Goal: Obtain resource: Obtain resource

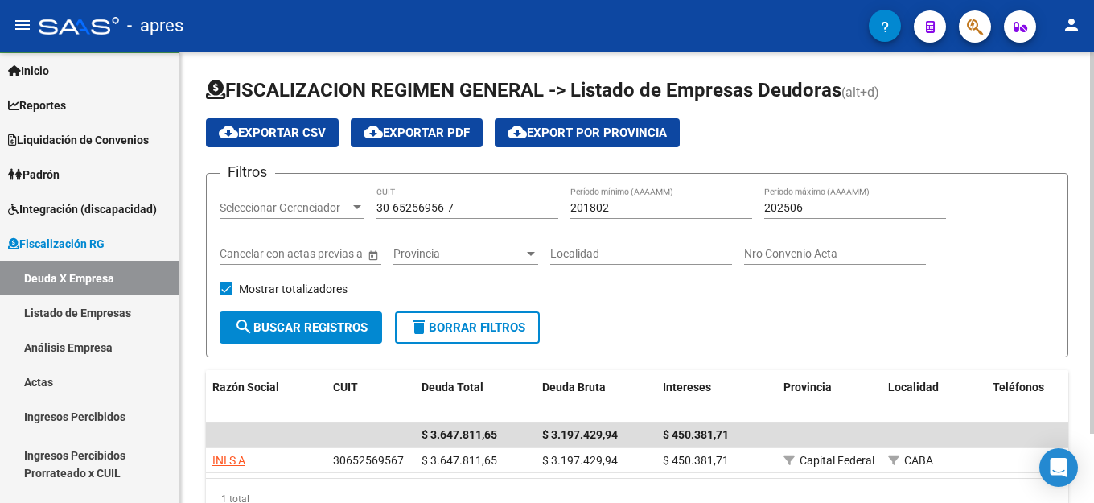
click at [825, 203] on input "202506" at bounding box center [855, 208] width 182 height 14
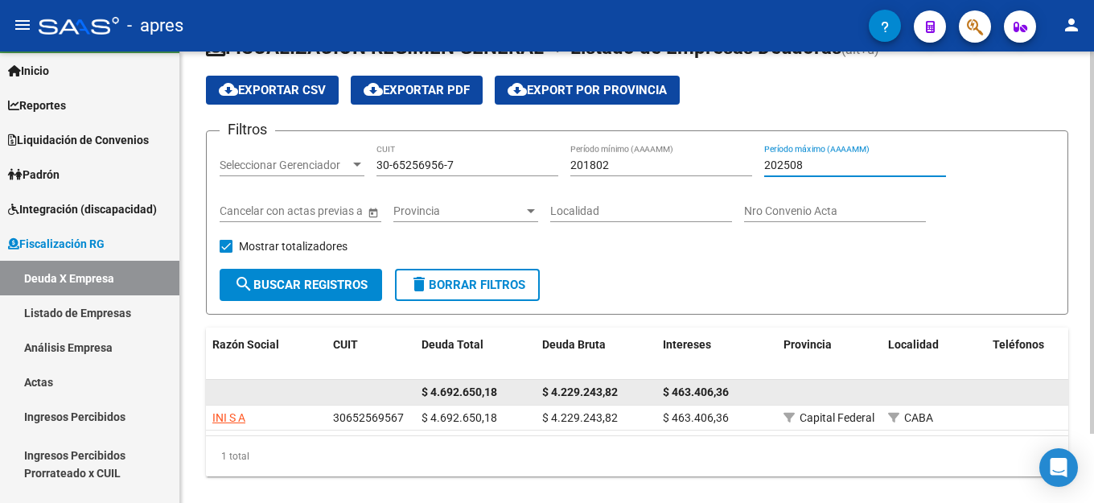
scroll to position [81, 0]
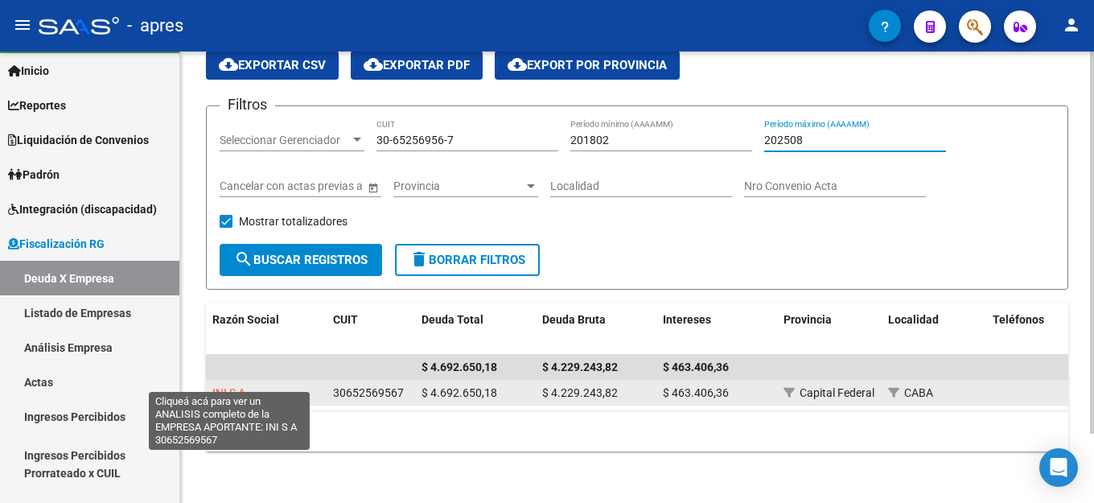
type input "202508"
click at [224, 386] on span "INI S A" at bounding box center [228, 392] width 33 height 13
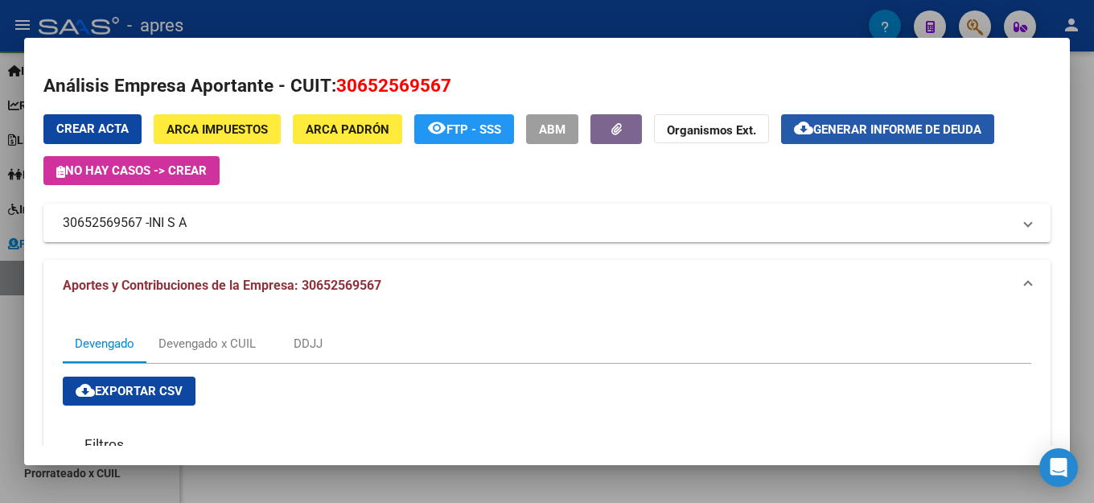
click at [872, 127] on span "Generar informe de deuda" at bounding box center [898, 129] width 168 height 14
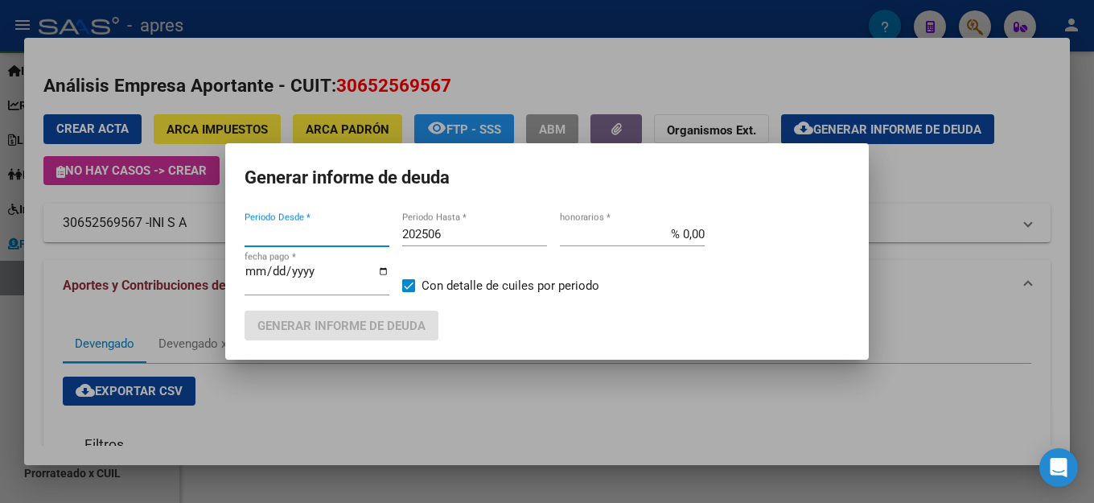
type input "201802"
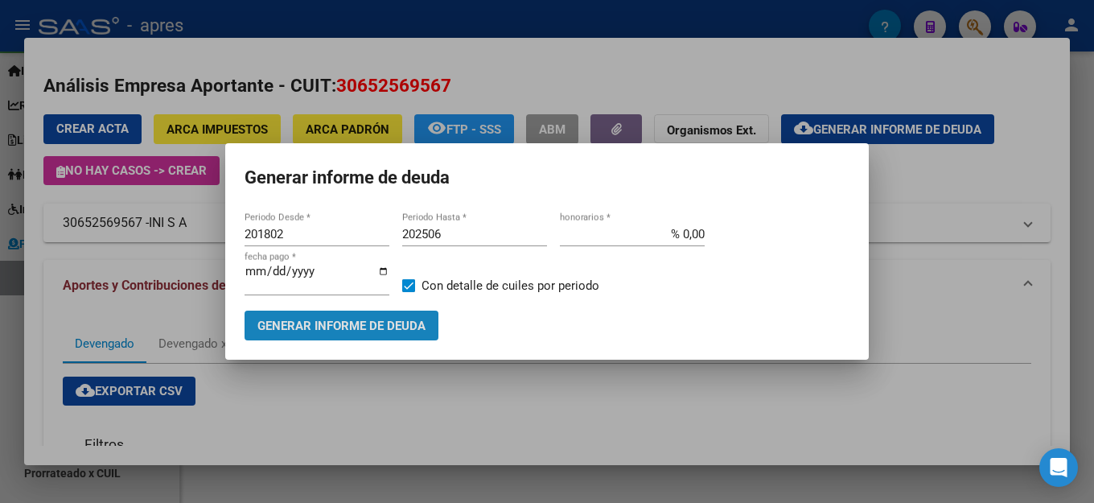
click at [335, 322] on span "Generar informe de deuda" at bounding box center [341, 326] width 168 height 14
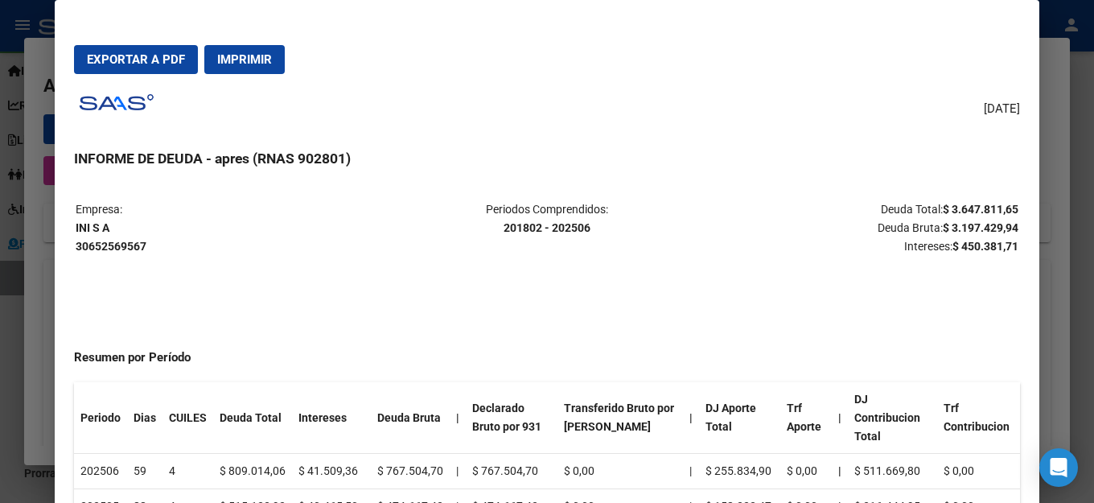
click at [153, 56] on span "Exportar a PDF" at bounding box center [136, 59] width 98 height 14
click at [599, 134] on div "[DATE] INFORME DE DEUDA - apres (RNAS 902801) Empresa: INI S A 30652569567 Peri…" at bounding box center [547, 316] width 946 height 458
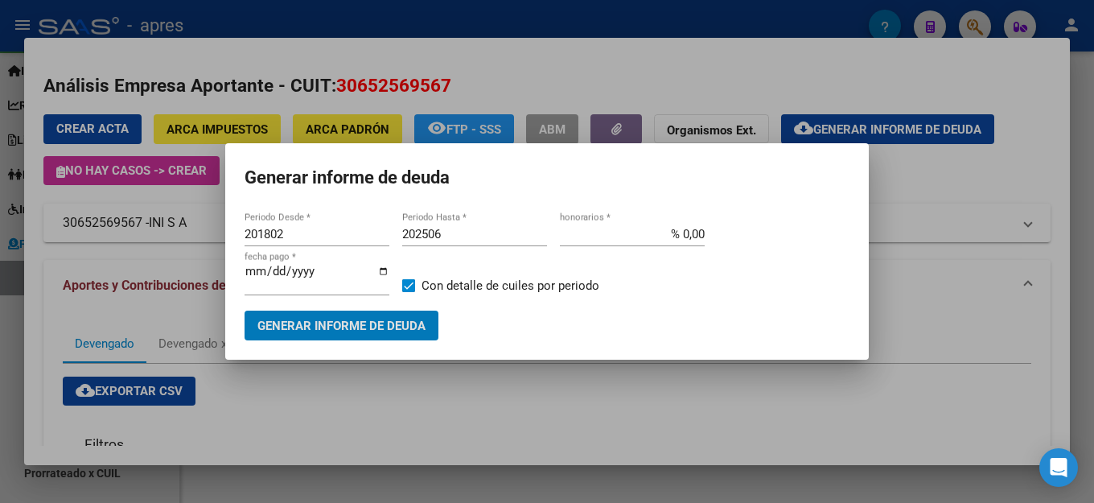
click at [595, 176] on h1 "Generar informe de deuda" at bounding box center [547, 178] width 605 height 31
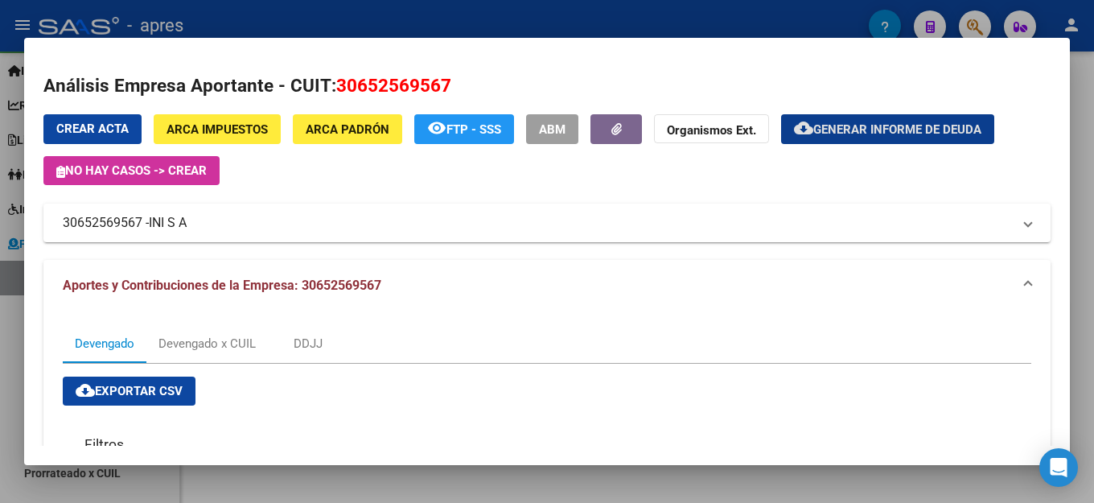
click at [643, 53] on mat-dialog-container "Análisis Empresa Aportante - CUIT: 30652569567 Crear Acta ARCA Impuestos ARCA […" at bounding box center [547, 251] width 1046 height 427
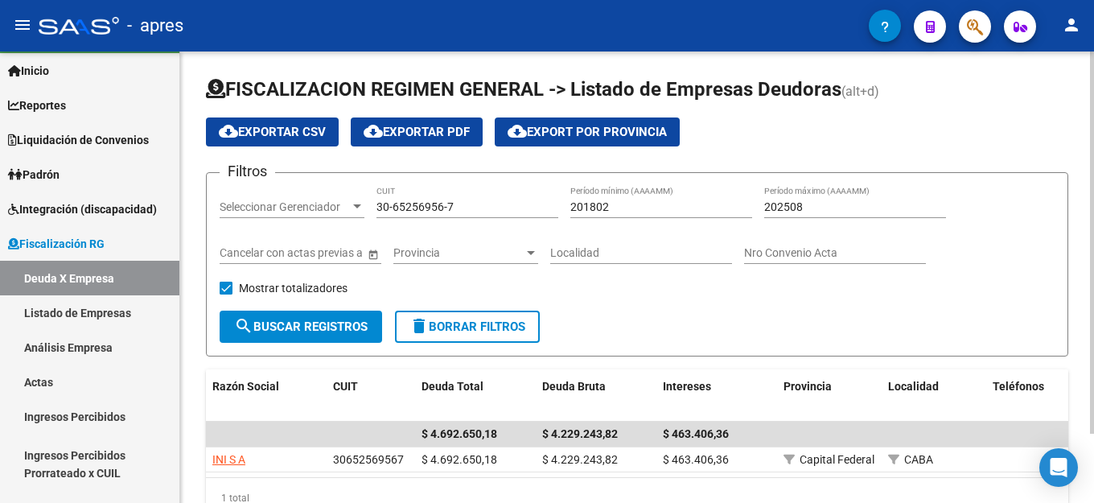
scroll to position [0, 0]
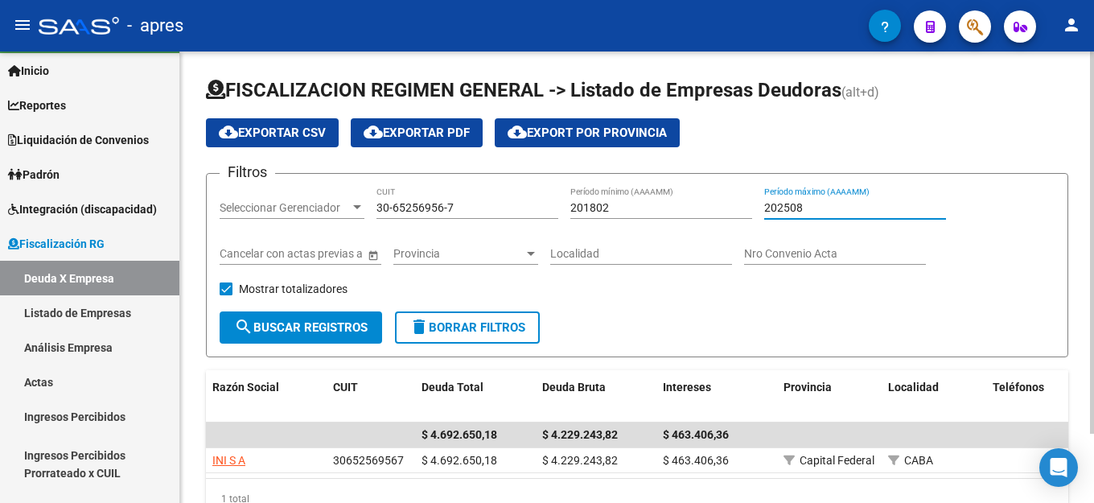
click at [857, 208] on input "202508" at bounding box center [855, 208] width 182 height 14
type input "202506"
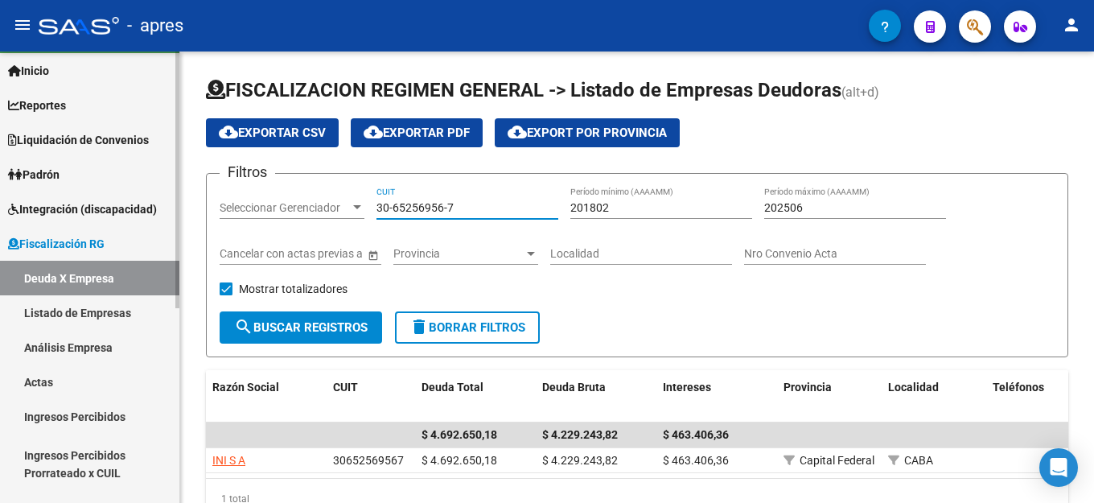
drag, startPoint x: 471, startPoint y: 209, endPoint x: 0, endPoint y: 154, distance: 474.0
click at [0, 206] on mat-sidenav-container "Firma Express Inicio Calendario SSS Instructivos Contacto OS Reportes Ingresos …" at bounding box center [547, 276] width 1094 height 451
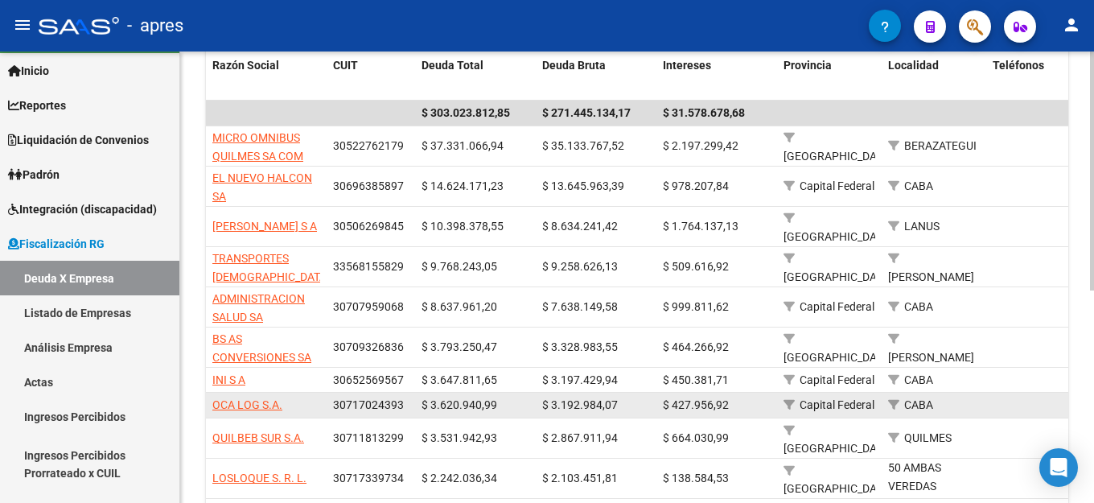
scroll to position [400, 0]
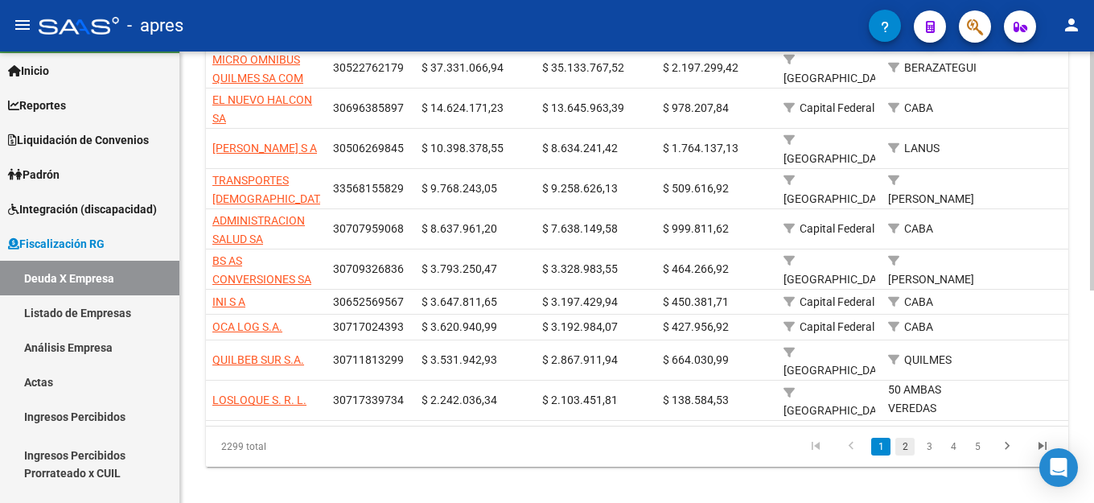
click at [910, 438] on link "2" at bounding box center [905, 447] width 19 height 18
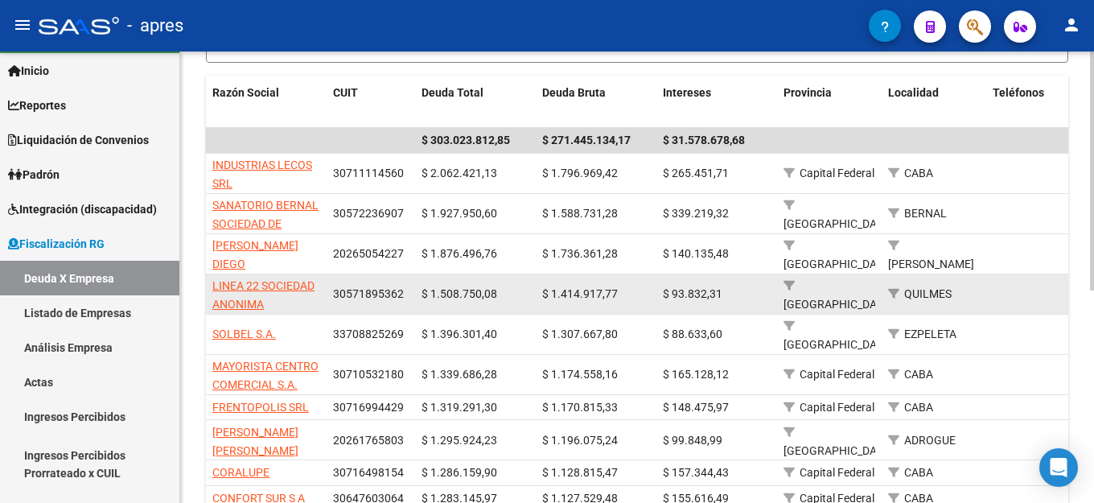
scroll to position [319, 0]
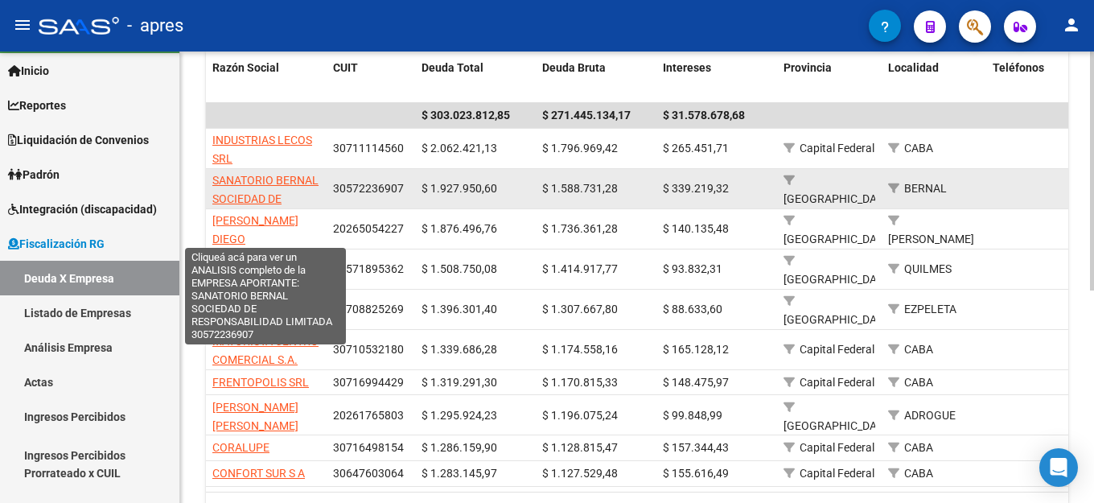
click at [282, 174] on span "SANATORIO BERNAL SOCIEDAD DE RESPONSABILIDAD LIMITADA" at bounding box center [265, 208] width 106 height 68
type textarea "30572236907"
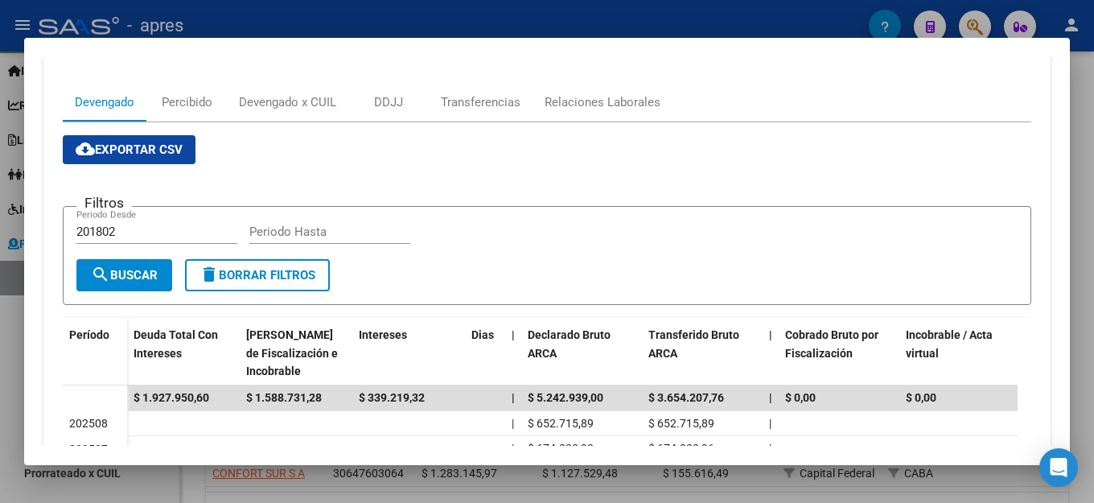
scroll to position [80, 0]
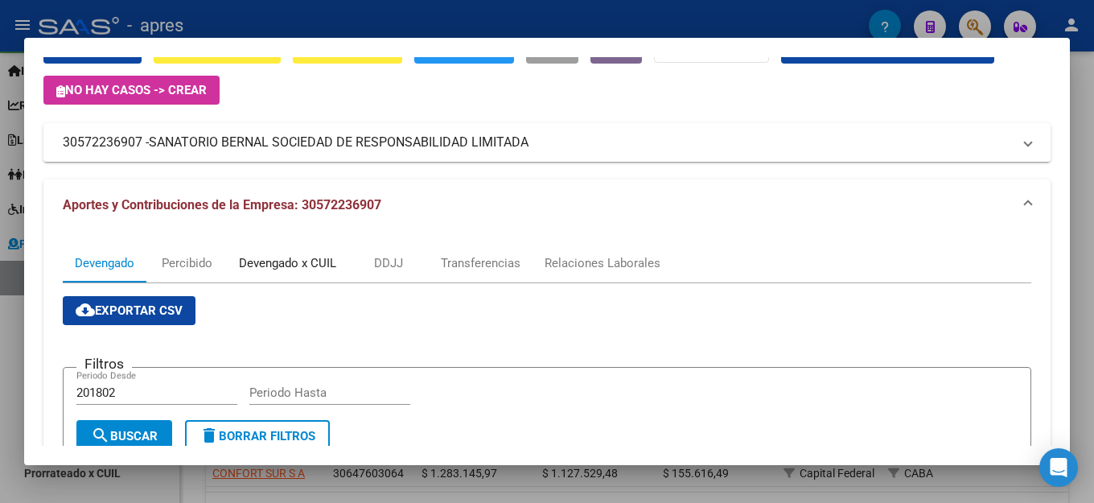
click at [279, 272] on div "Devengado x CUIL" at bounding box center [288, 263] width 122 height 39
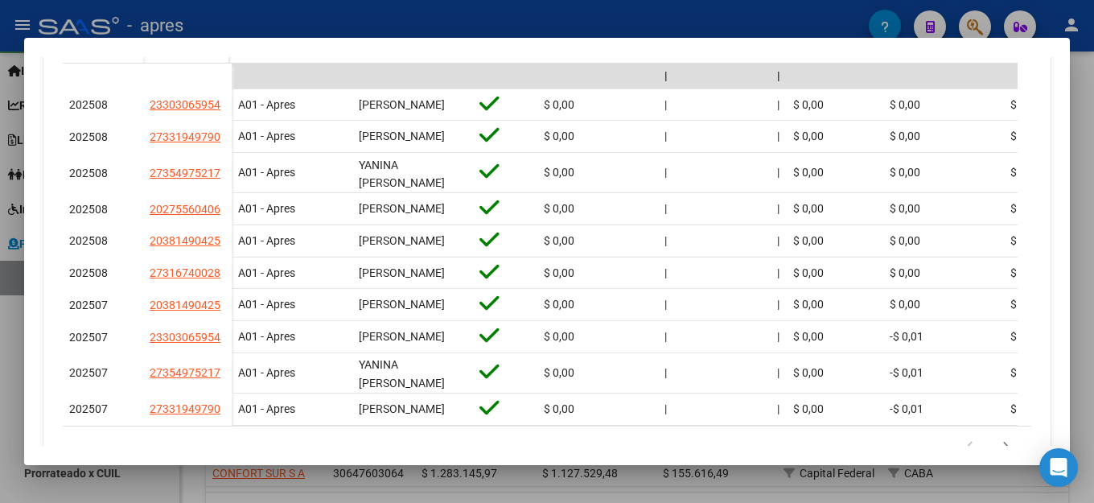
scroll to position [707, 0]
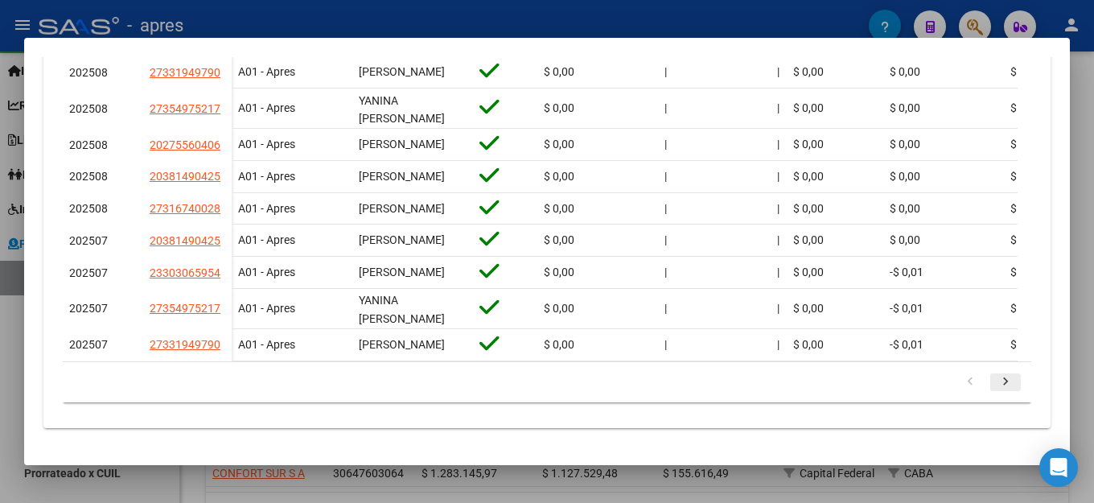
click at [998, 380] on icon "go to next page" at bounding box center [1005, 383] width 21 height 19
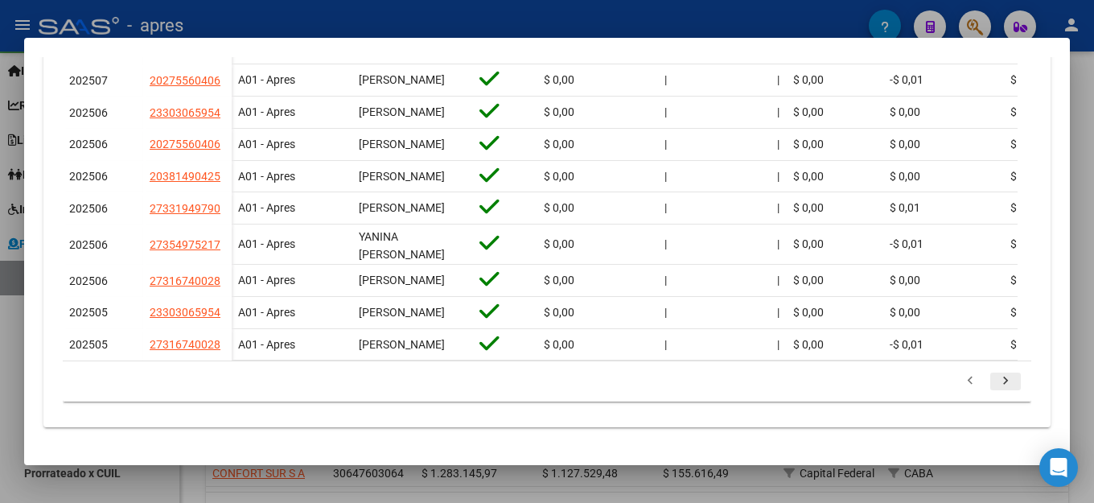
click at [995, 389] on icon "go to next page" at bounding box center [1005, 382] width 21 height 19
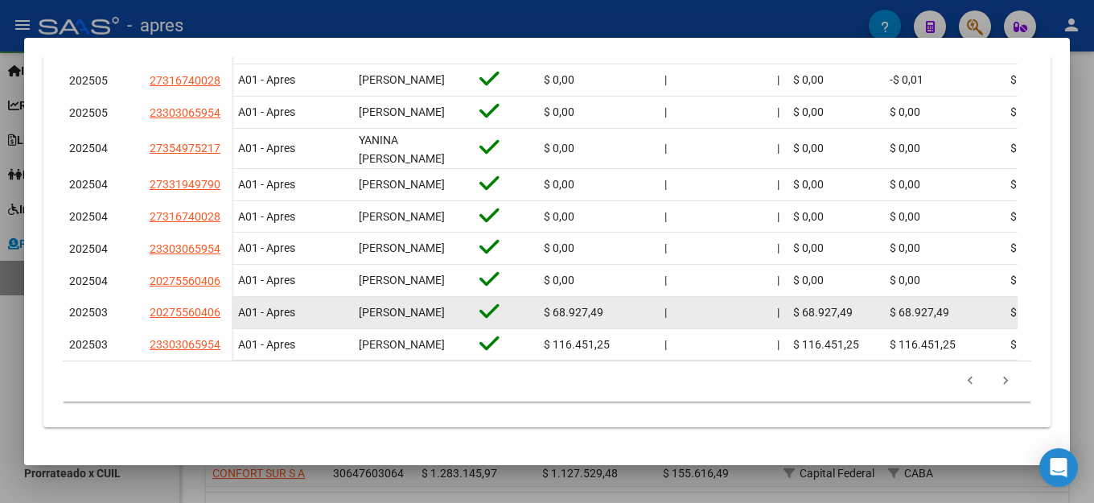
scroll to position [2, 0]
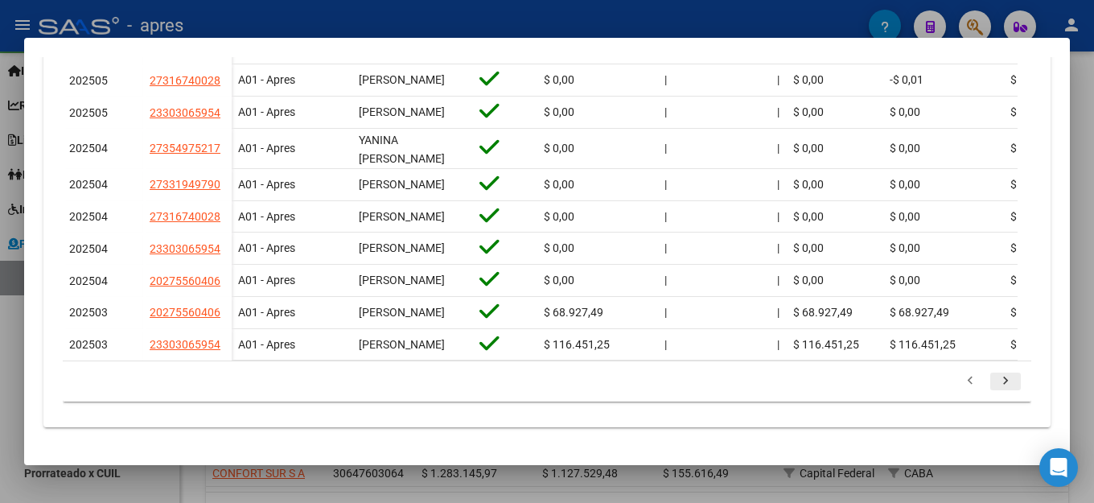
click at [991, 381] on link "go to next page" at bounding box center [1006, 382] width 31 height 18
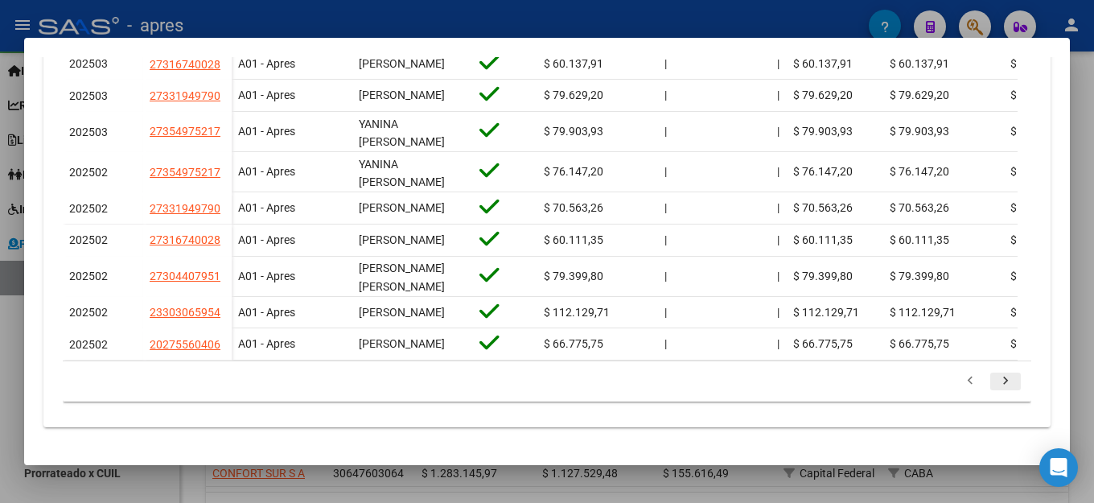
scroll to position [707, 0]
click at [995, 377] on icon "go to next page" at bounding box center [1005, 382] width 21 height 19
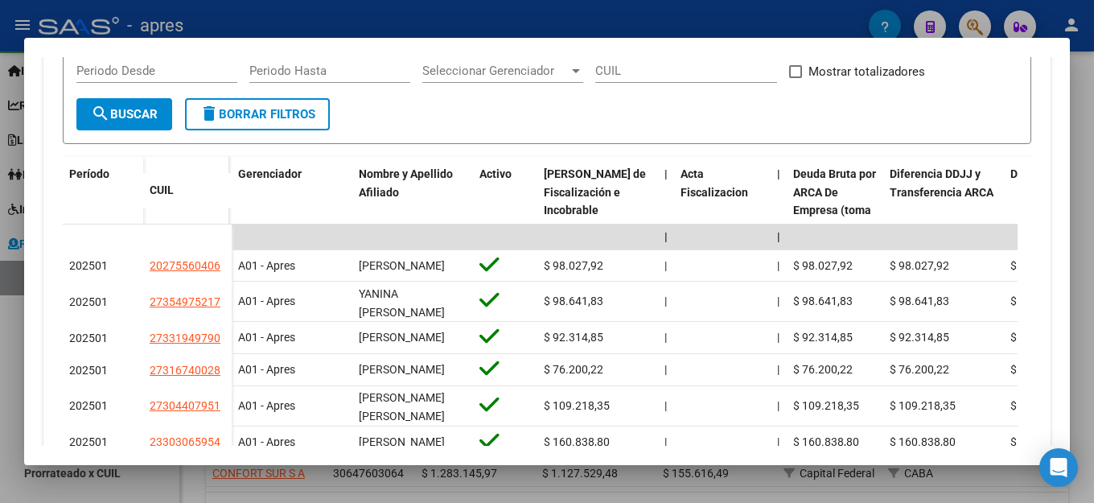
scroll to position [0, 0]
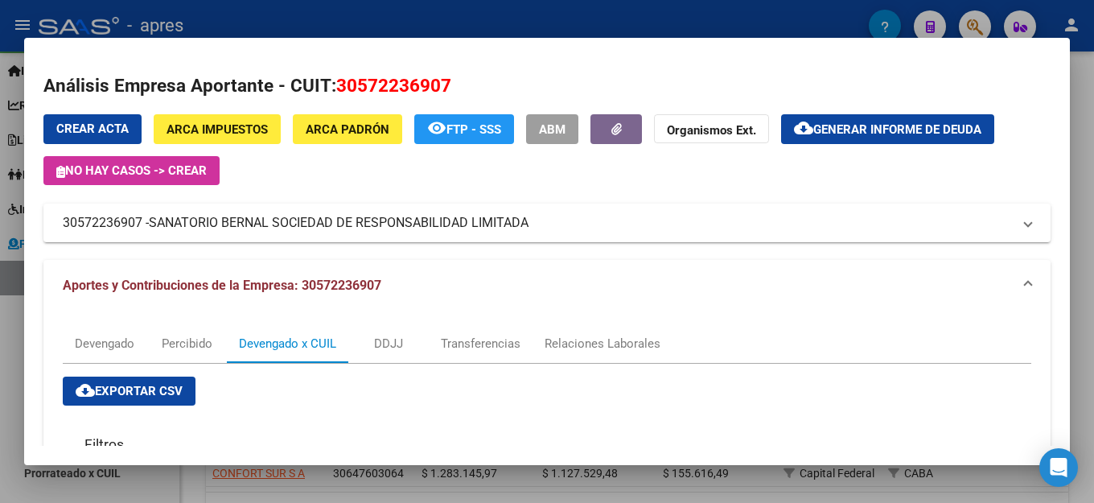
click at [524, 89] on h2 "Análisis Empresa Aportante - CUIT: 30572236907" at bounding box center [546, 85] width 1007 height 27
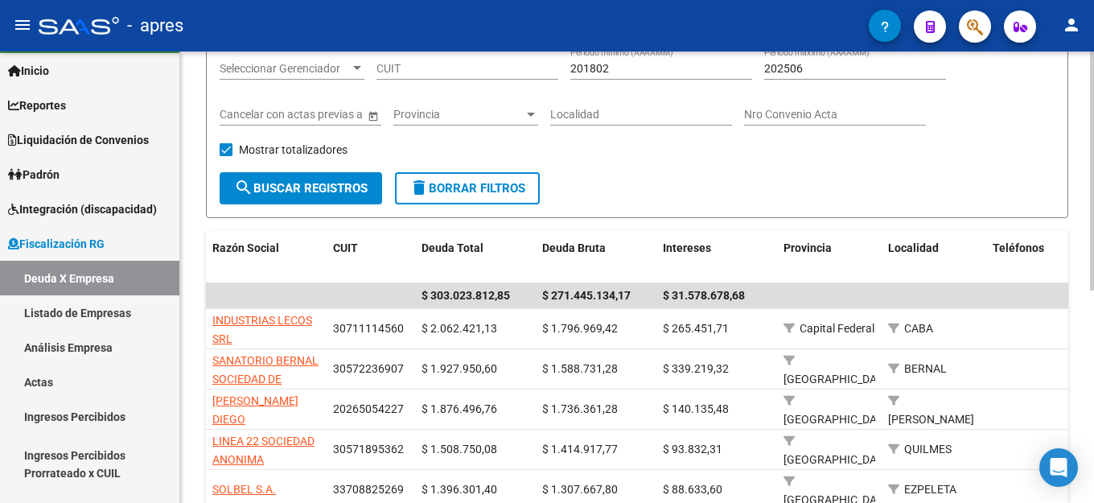
scroll to position [241, 0]
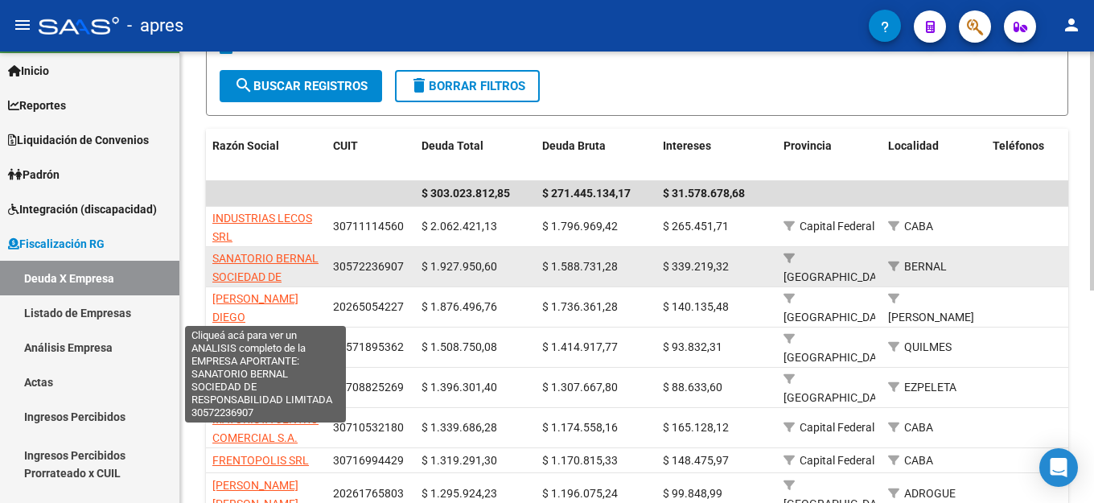
click at [259, 272] on span "SANATORIO BERNAL SOCIEDAD DE RESPONSABILIDAD LIMITADA" at bounding box center [265, 286] width 106 height 68
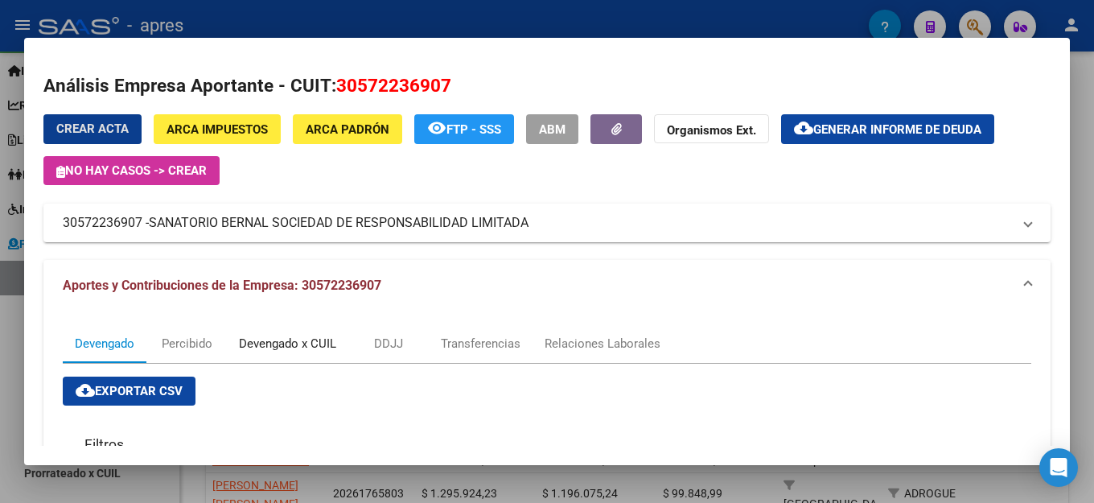
click at [288, 348] on div "Devengado x CUIL" at bounding box center [287, 344] width 97 height 18
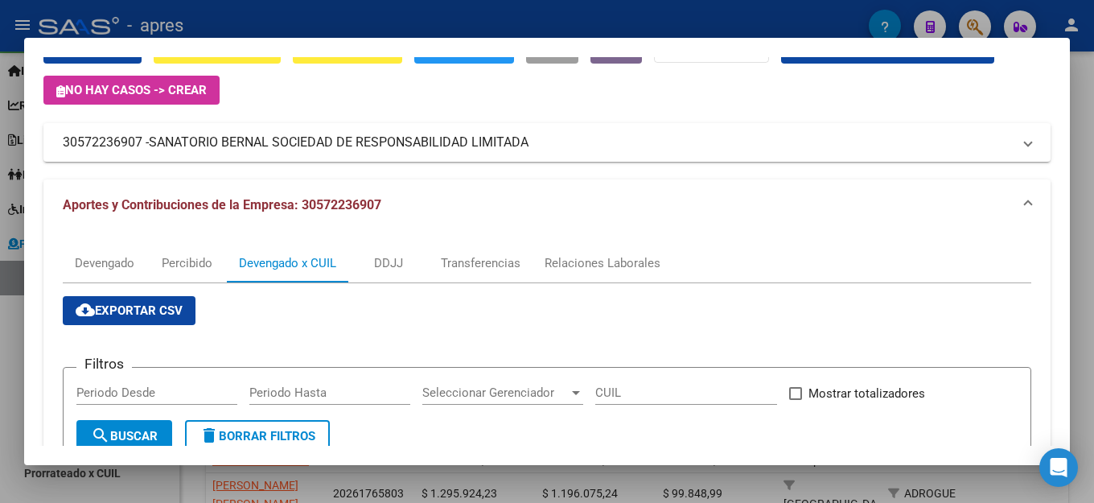
scroll to position [0, 0]
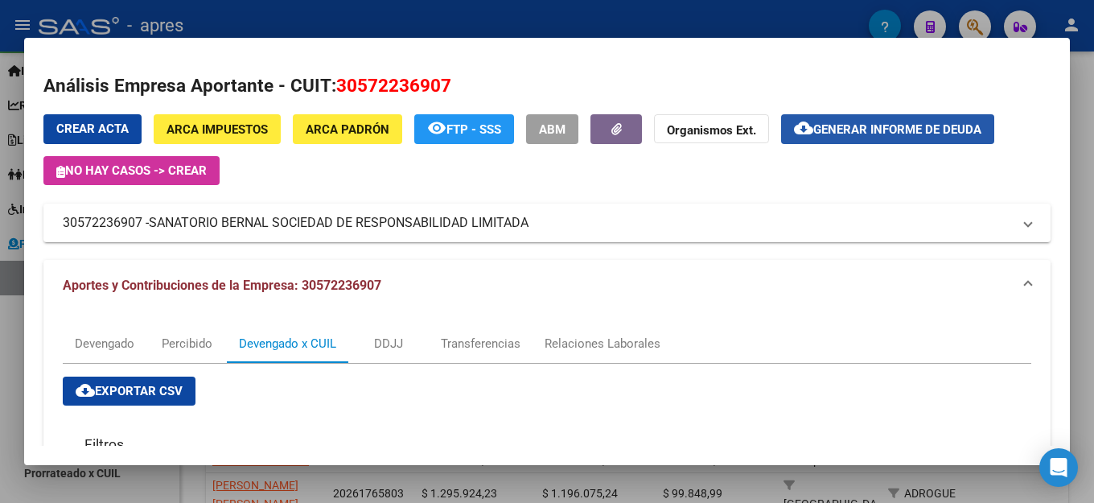
click at [884, 125] on span "Generar informe de deuda" at bounding box center [898, 129] width 168 height 14
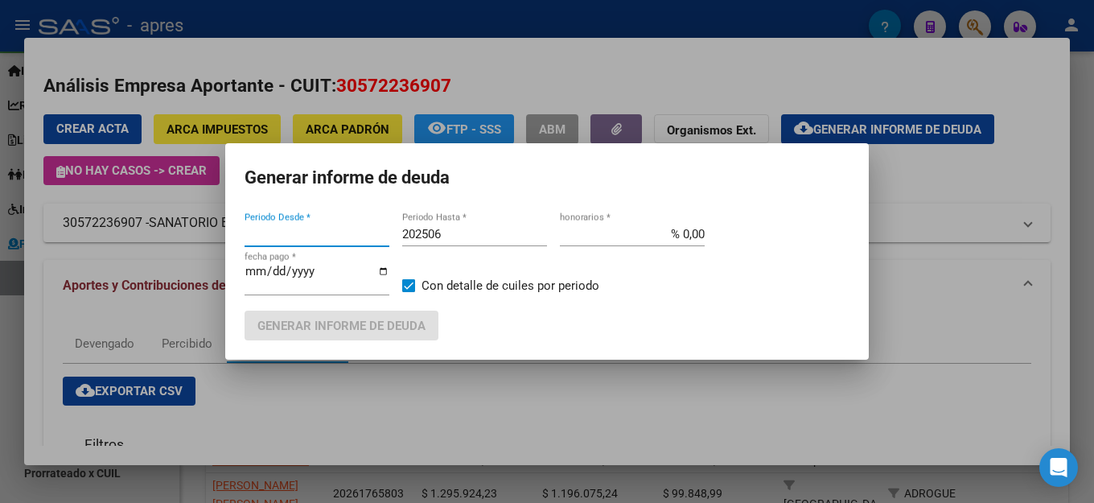
type input "201802"
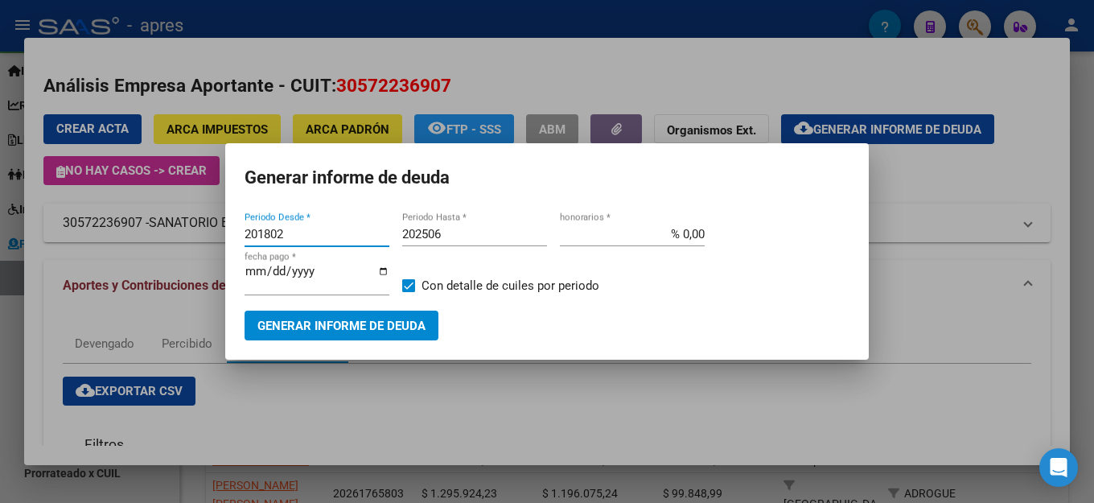
click at [474, 241] on input "202506" at bounding box center [474, 234] width 145 height 14
type input "202504"
click at [393, 327] on span "Generar informe de deuda" at bounding box center [341, 326] width 168 height 14
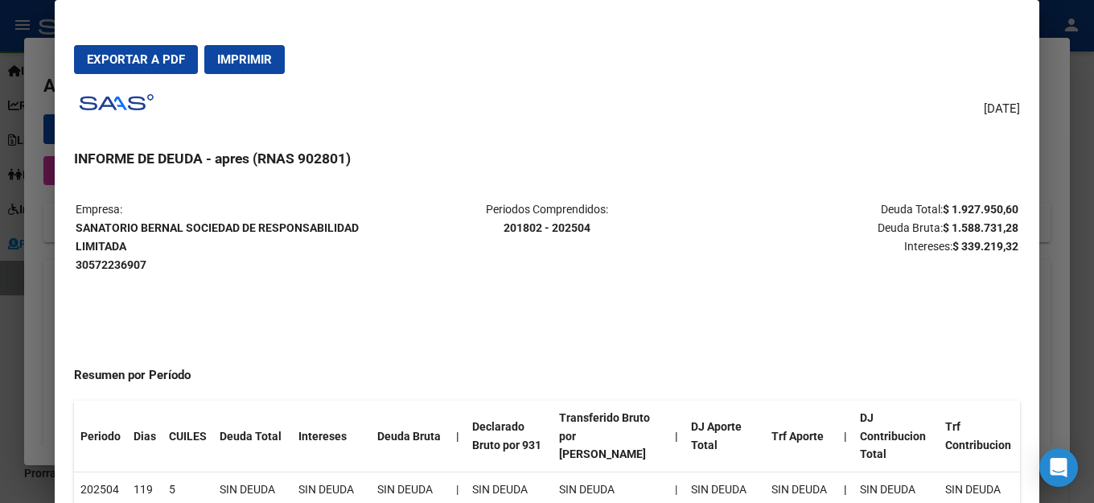
click at [696, 97] on div "[DATE] INFORME DE DEUDA - apres (RNAS 902801) Empresa: SANATORIO [PERSON_NAME] …" at bounding box center [547, 316] width 946 height 458
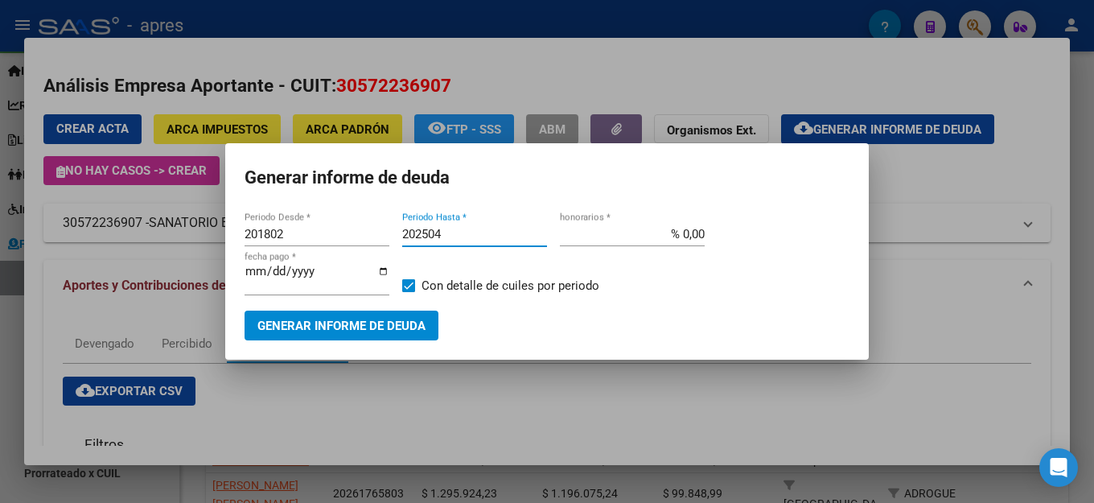
click at [488, 241] on input "202504" at bounding box center [474, 234] width 145 height 14
type input "202503"
click at [384, 325] on span "Generar informe de deuda" at bounding box center [341, 326] width 168 height 14
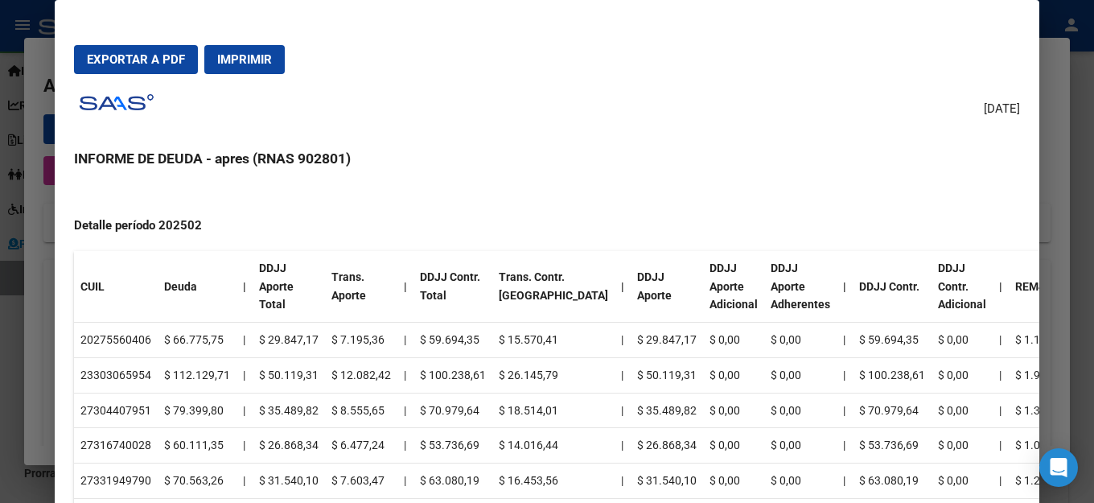
scroll to position [760, 0]
click at [156, 56] on span "Exportar a PDF" at bounding box center [136, 59] width 98 height 14
click at [521, 115] on div "[DATE] INFORME DE DEUDA - apres (RNAS 902801) Empresa: SANATORIO [PERSON_NAME] …" at bounding box center [547, 316] width 946 height 458
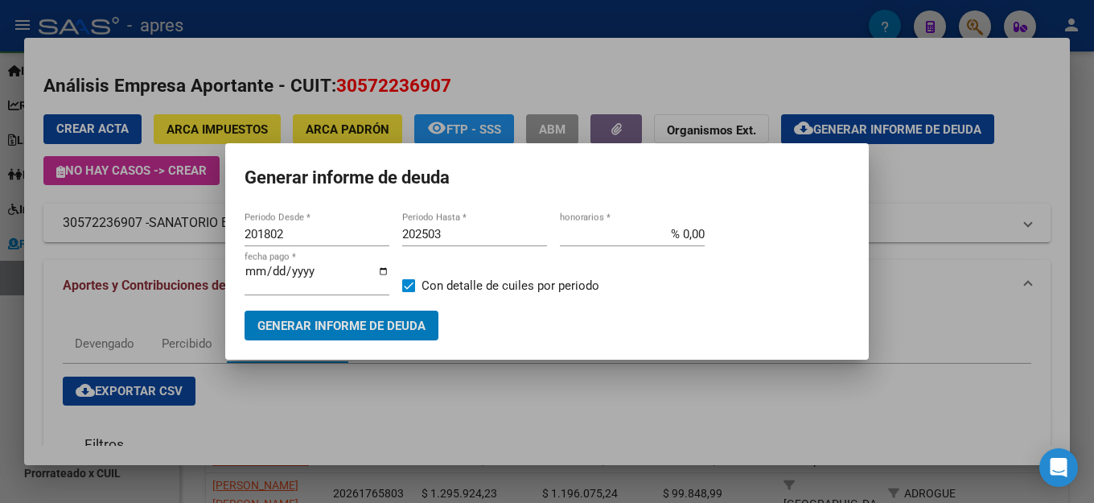
click at [575, 178] on h1 "Generar informe de deuda" at bounding box center [547, 178] width 605 height 31
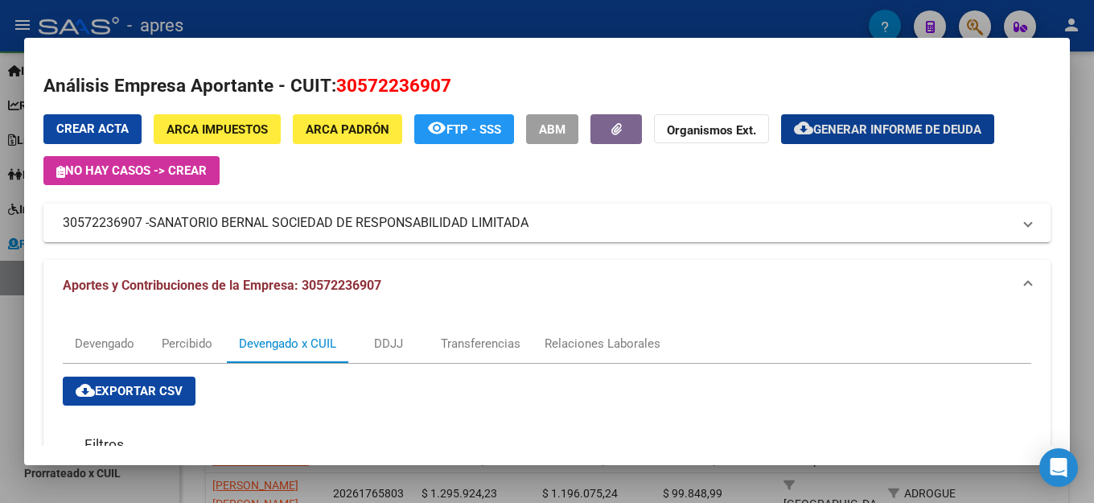
click at [689, 67] on mat-dialog-content "Análisis Empresa Aportante - CUIT: 30572236907 Crear Acta ARCA Impuestos ARCA […" at bounding box center [547, 251] width 1046 height 389
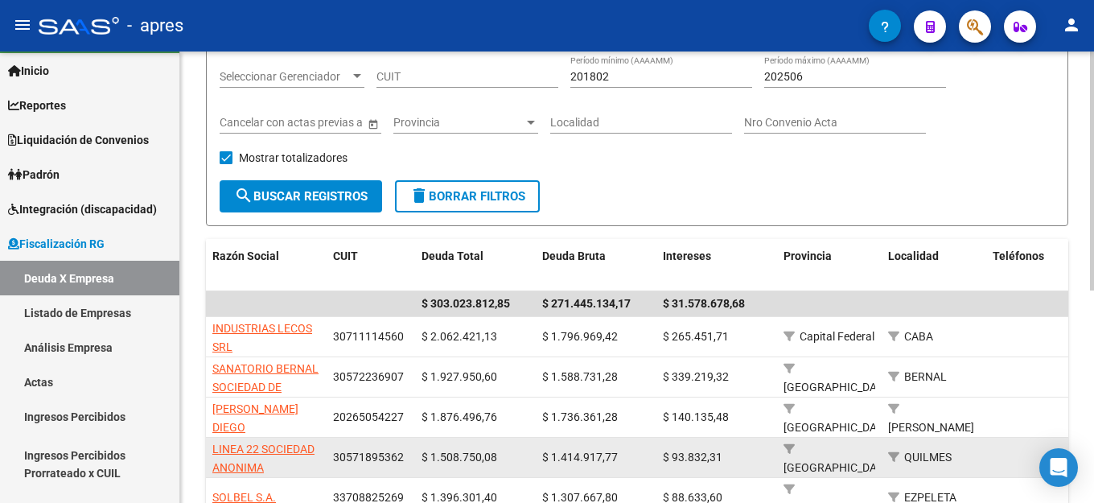
scroll to position [161, 0]
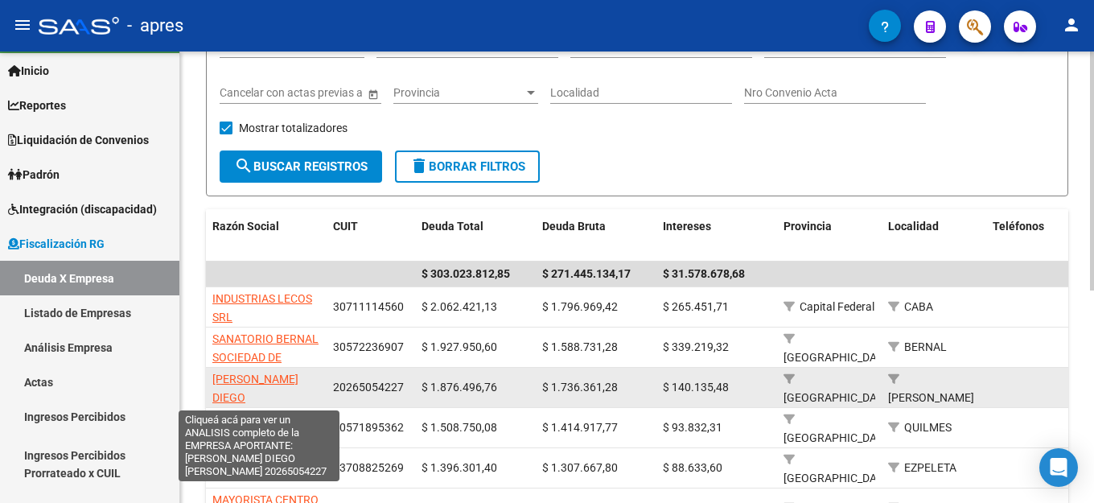
click at [255, 380] on span "[PERSON_NAME] DIEGO [PERSON_NAME]" at bounding box center [255, 398] width 86 height 50
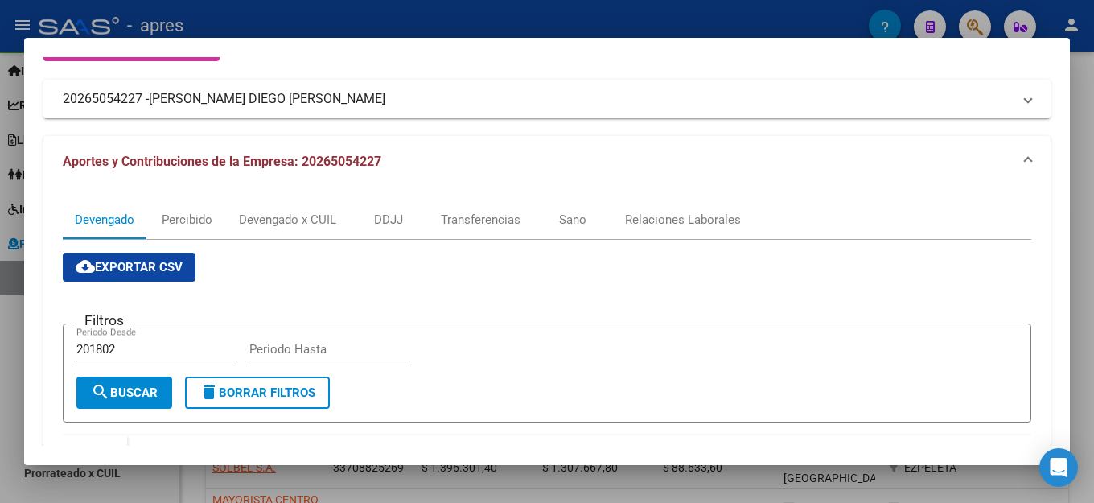
scroll to position [0, 0]
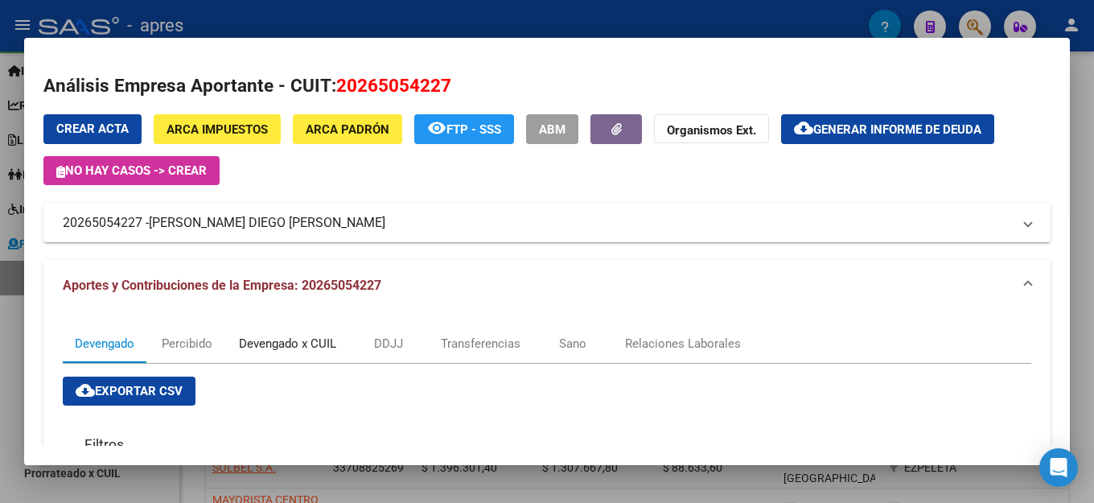
drag, startPoint x: 298, startPoint y: 352, endPoint x: 309, endPoint y: 352, distance: 11.3
click at [298, 352] on div "Devengado x CUIL" at bounding box center [287, 344] width 97 height 18
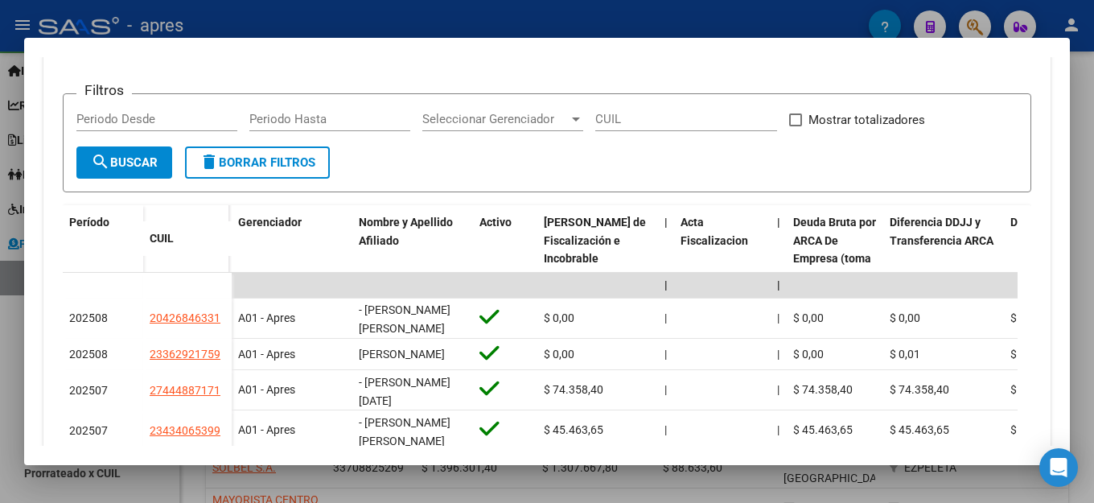
scroll to position [430, 0]
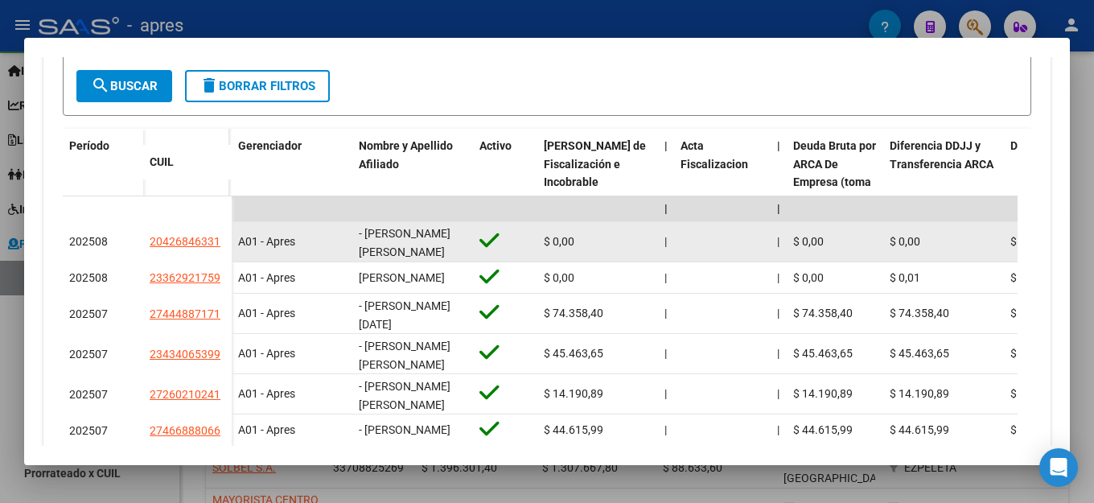
drag, startPoint x: 218, startPoint y: 241, endPoint x: 149, endPoint y: 241, distance: 69.2
click at [149, 241] on datatable-body-cell "20426846331" at bounding box center [187, 242] width 89 height 40
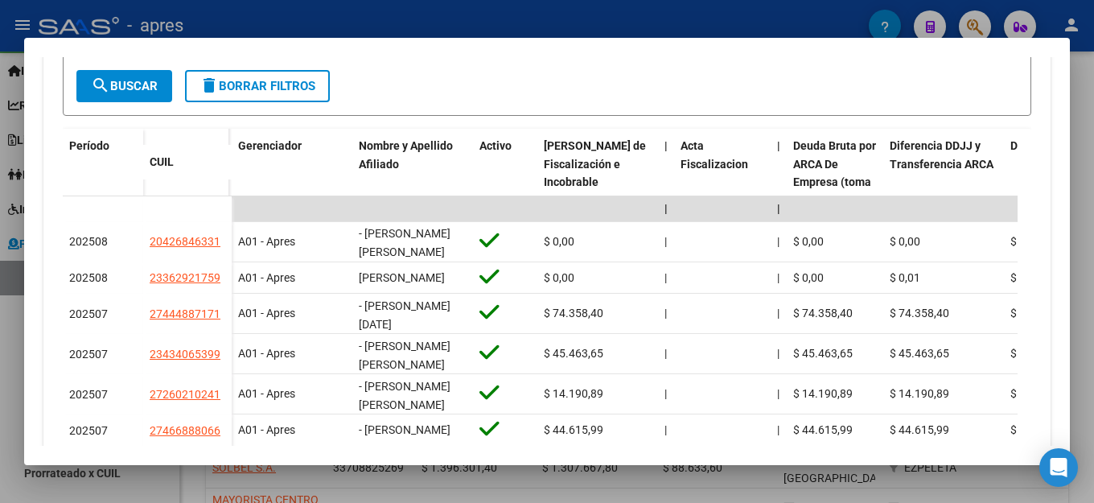
click at [541, 61] on div "Seleccionar Gerenciador Seleccionar Gerenciador" at bounding box center [502, 50] width 161 height 39
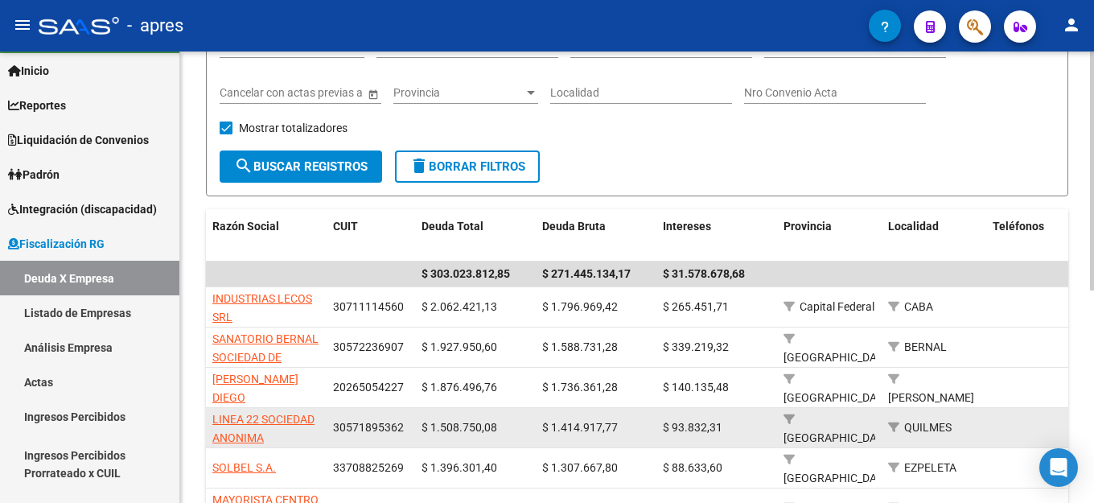
scroll to position [241, 0]
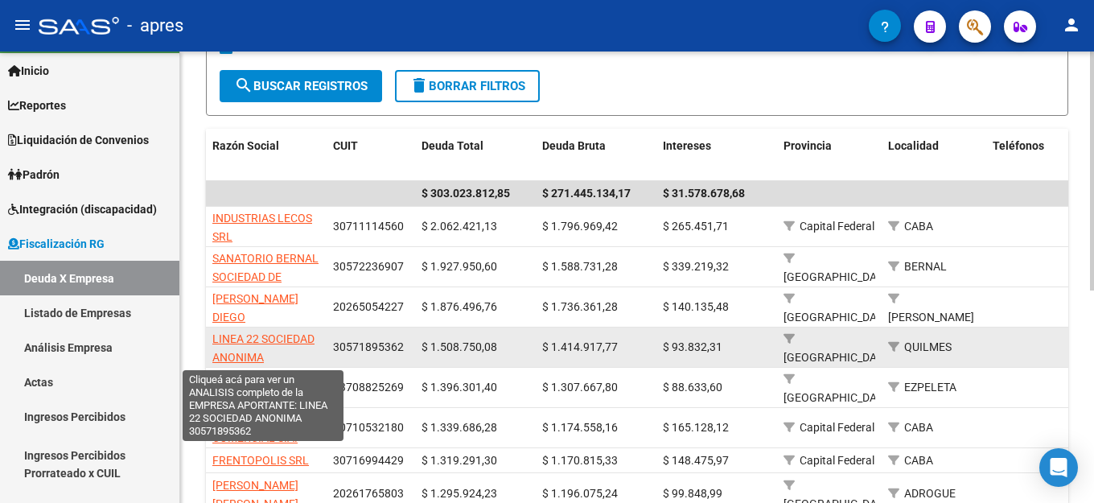
click at [298, 336] on span "LINEA 22 SOCIEDAD ANONIMA" at bounding box center [263, 347] width 102 height 31
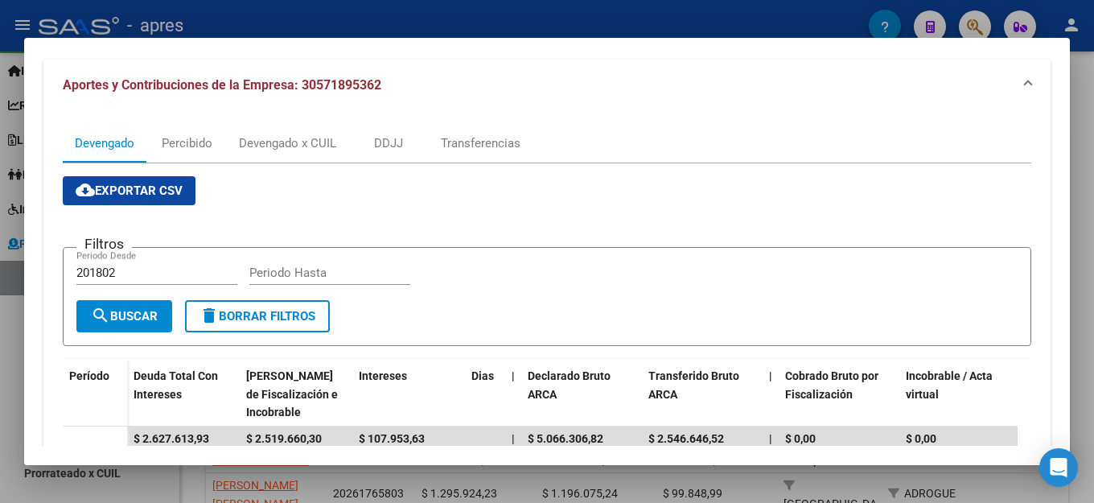
scroll to position [80, 0]
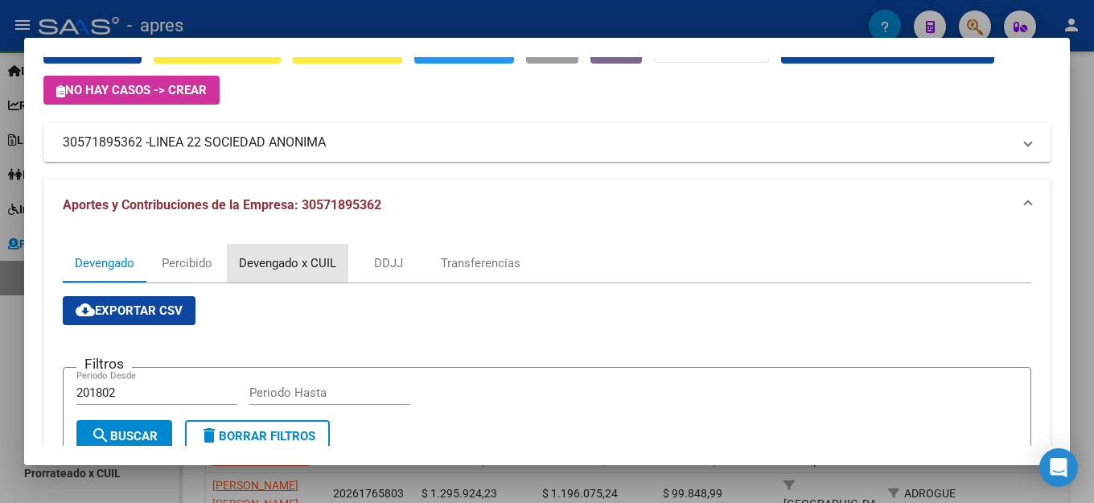
click at [255, 268] on div "Devengado x CUIL" at bounding box center [287, 263] width 97 height 18
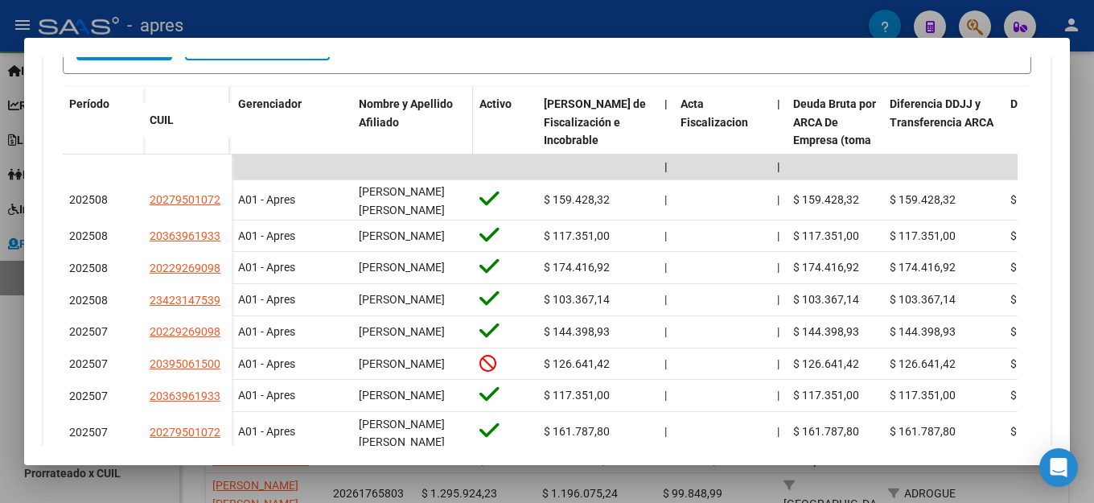
scroll to position [483, 0]
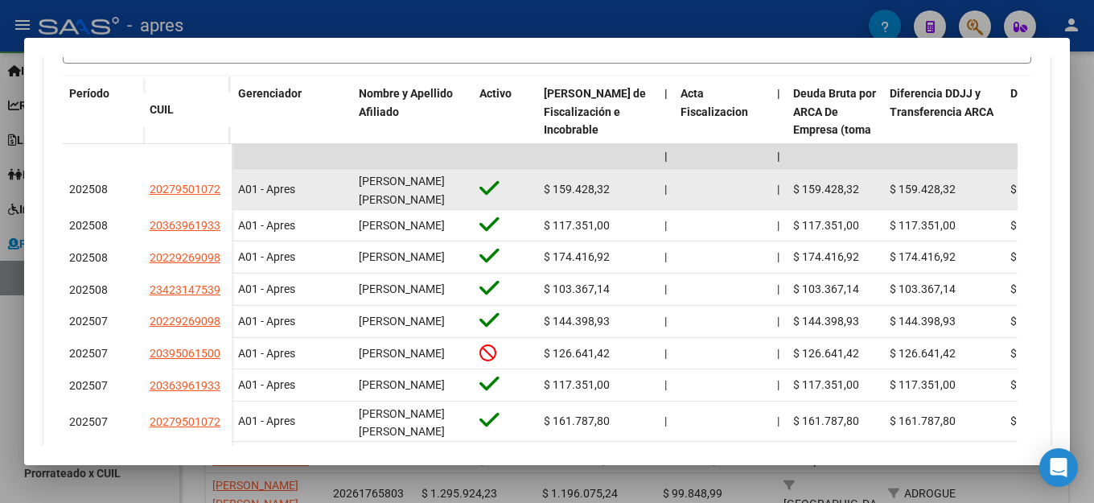
drag, startPoint x: 222, startPoint y: 191, endPoint x: 130, endPoint y: 191, distance: 91.7
click at [130, 191] on div "202508 20279501072" at bounding box center [147, 190] width 169 height 40
copy div "20279501072"
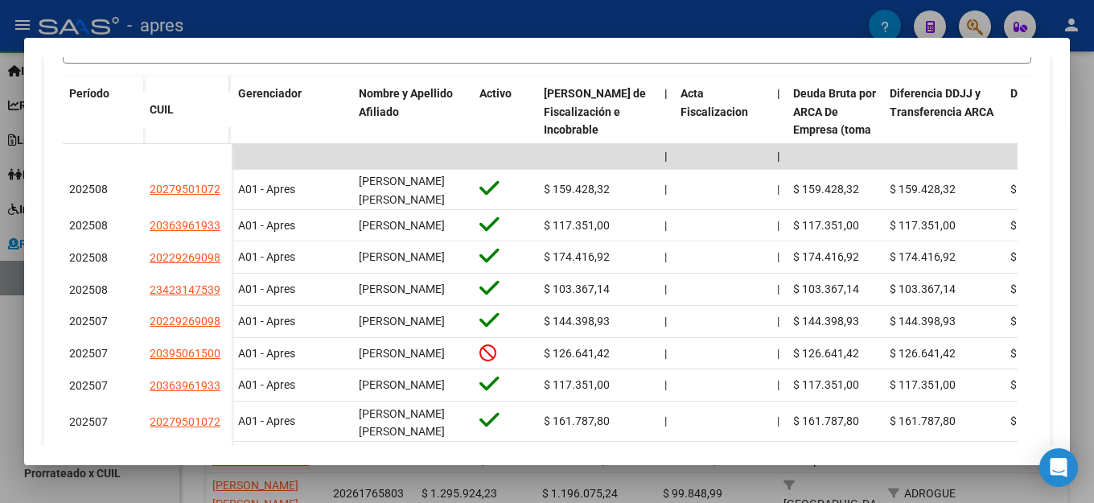
click at [529, 51] on mat-dialog-container "Análisis Empresa Aportante - CUIT: 30571895362 Crear Acta ARCA Impuestos ARCA […" at bounding box center [547, 251] width 1046 height 427
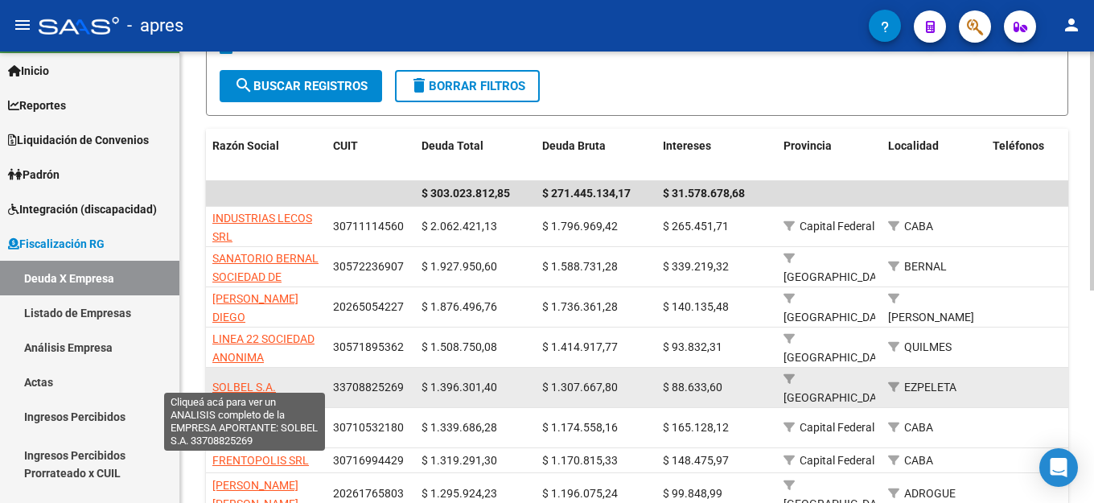
click at [241, 383] on span "SOLBEL S.A." at bounding box center [244, 387] width 64 height 13
type textarea "33708825269"
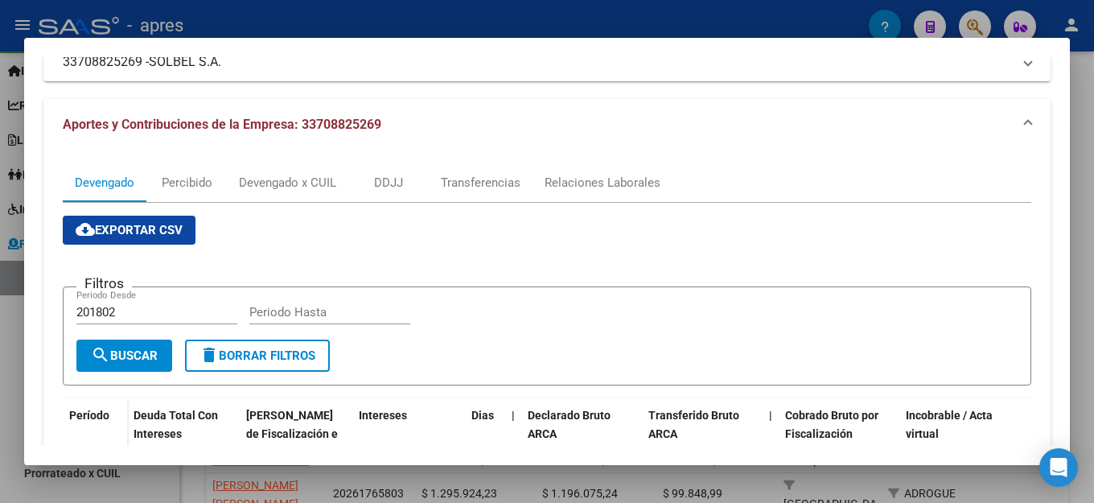
scroll to position [0, 0]
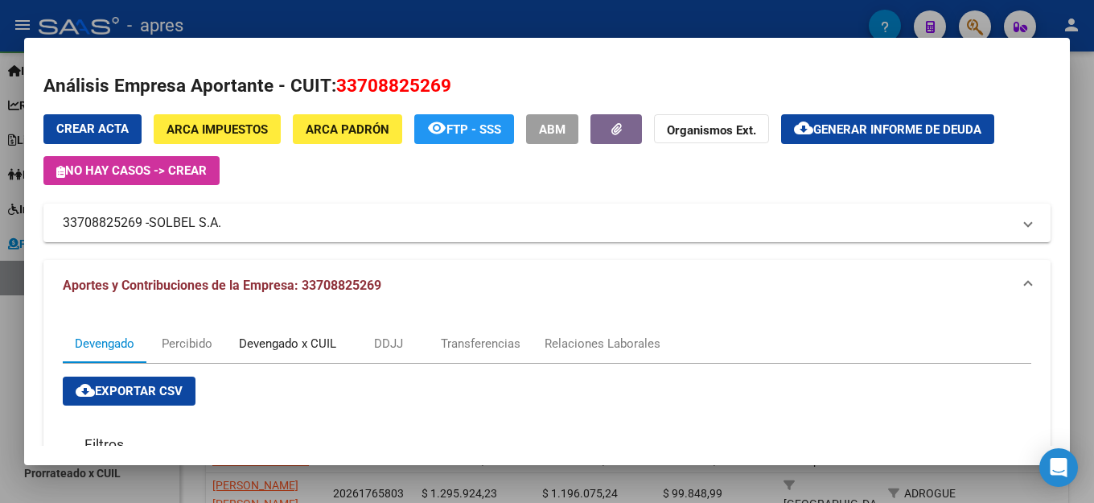
click at [327, 339] on div "Devengado x CUIL" at bounding box center [287, 344] width 97 height 18
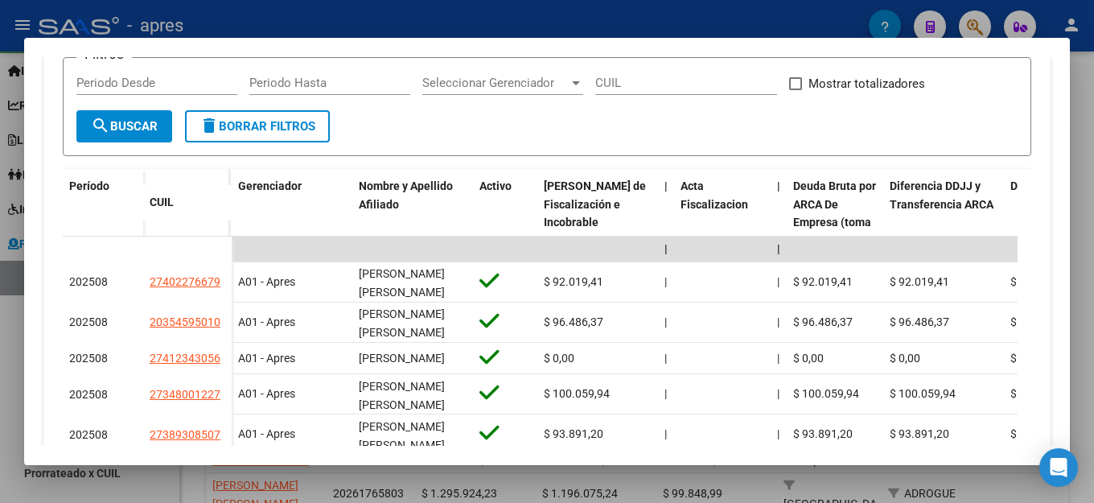
scroll to position [402, 0]
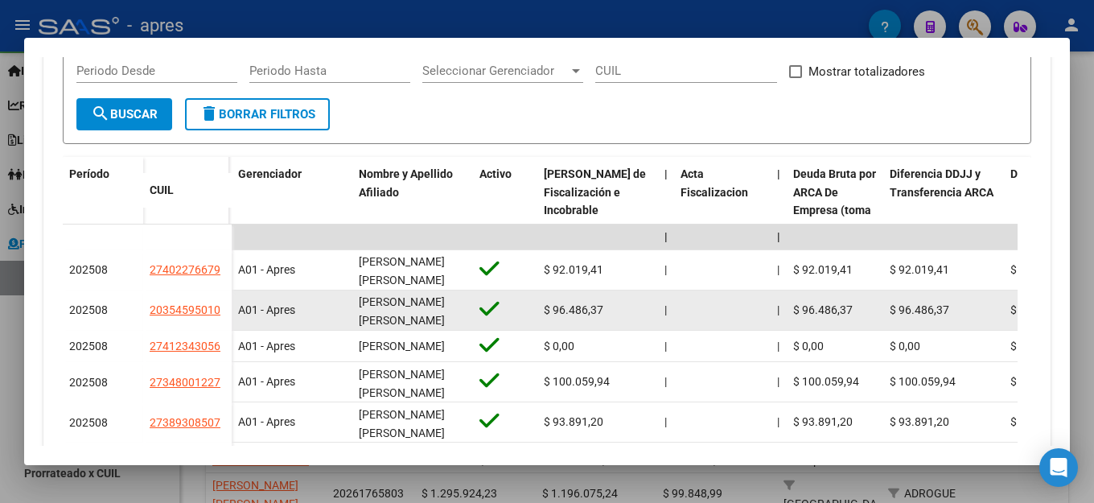
click at [224, 313] on div "20354595010" at bounding box center [188, 310] width 76 height 19
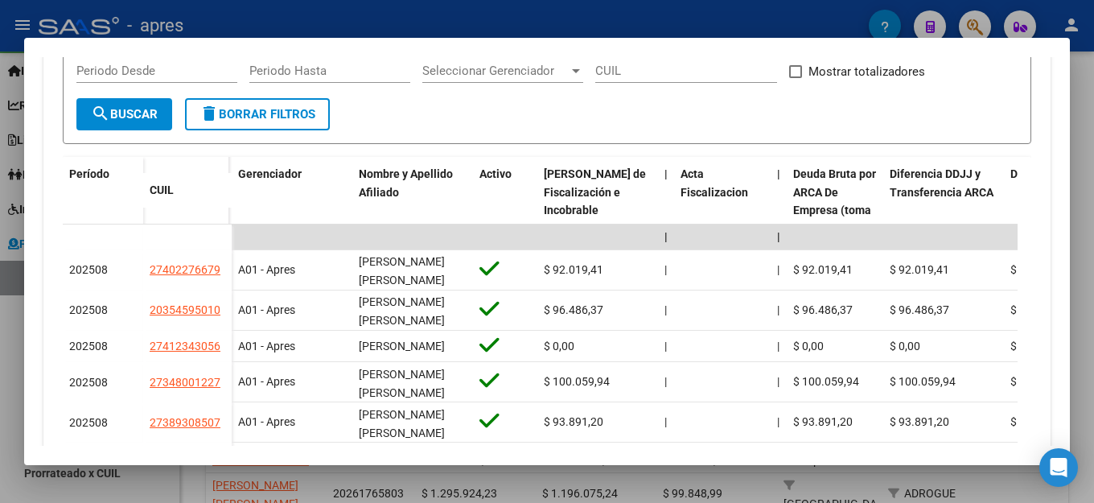
click at [637, 69] on input "CUIL" at bounding box center [686, 71] width 182 height 14
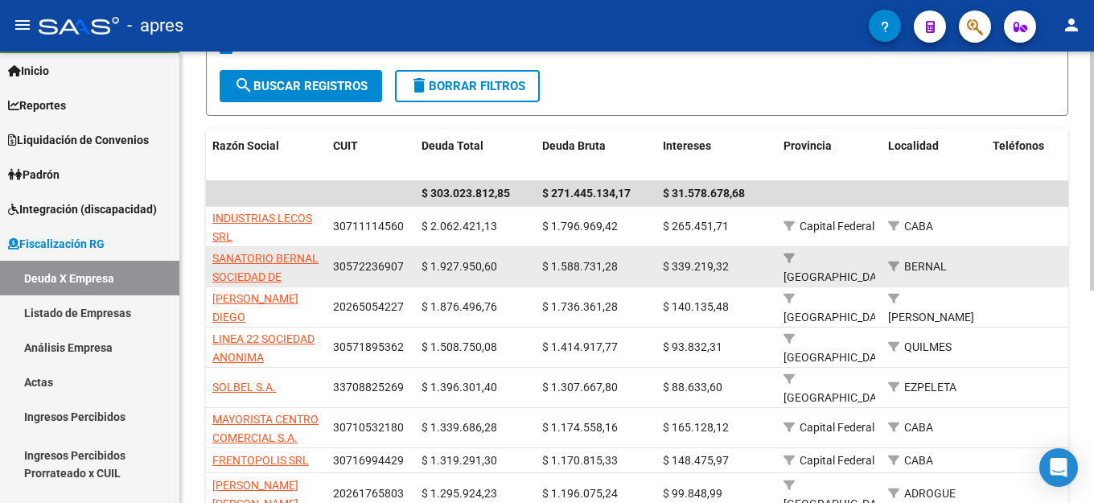
scroll to position [0, 0]
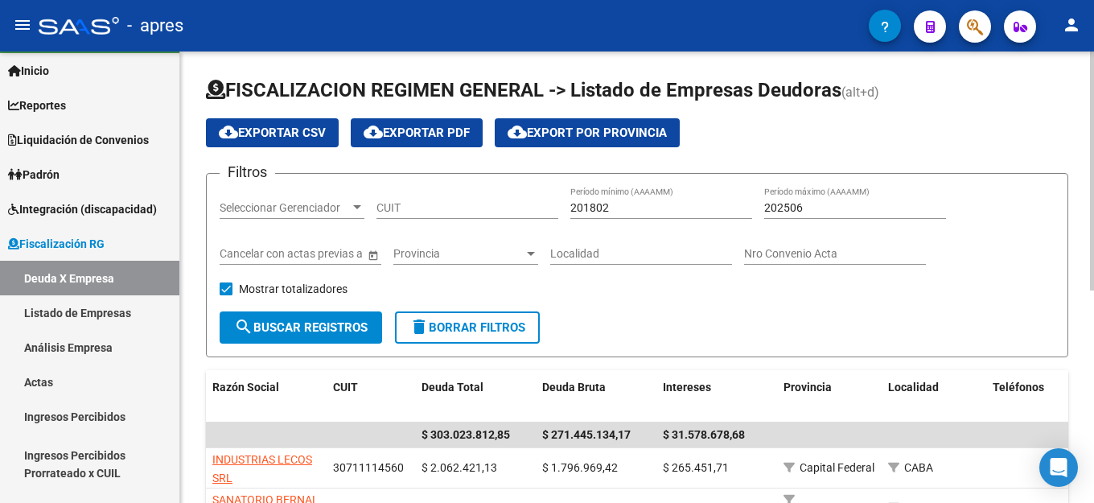
click at [457, 214] on input "CUIT" at bounding box center [468, 208] width 182 height 14
paste input "30-70874743-9"
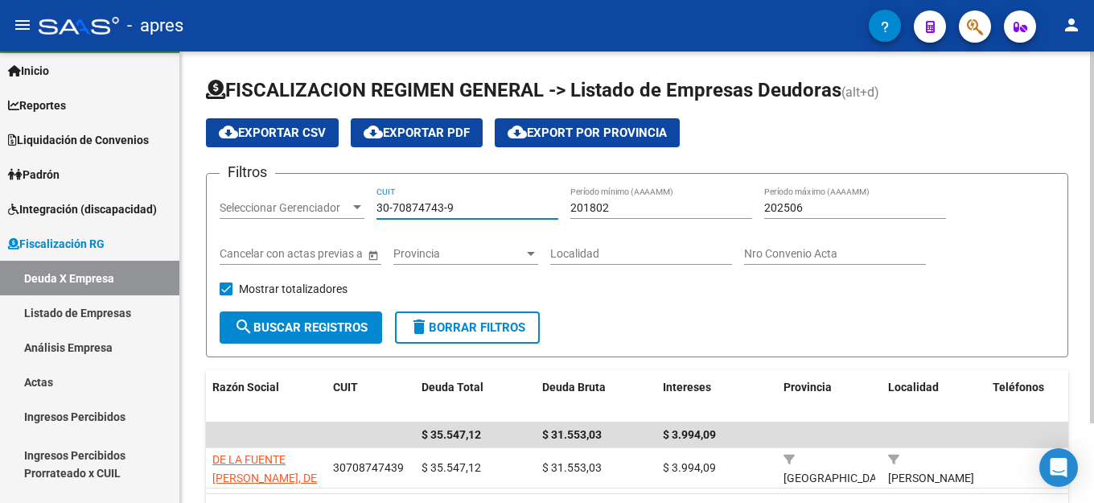
scroll to position [97, 0]
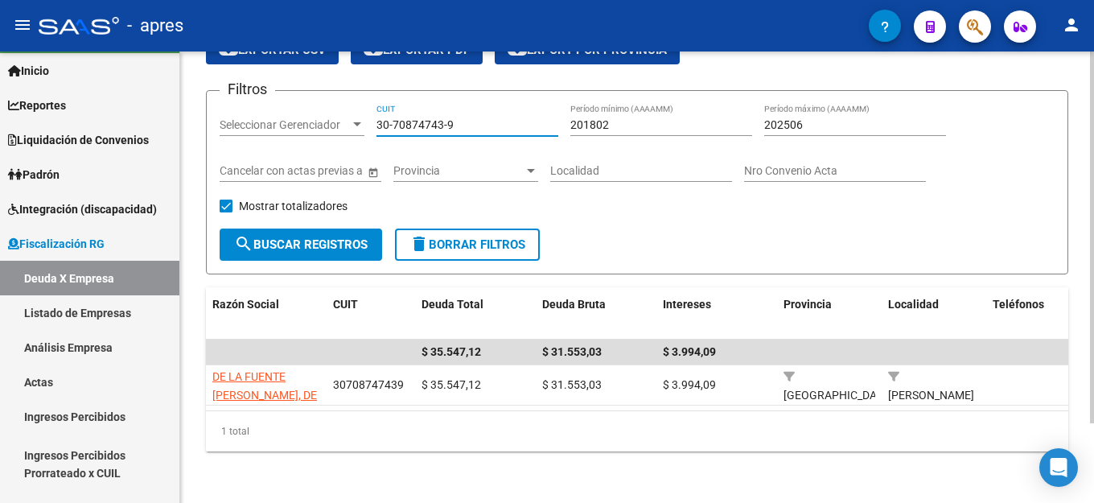
type input "30-70874743-9"
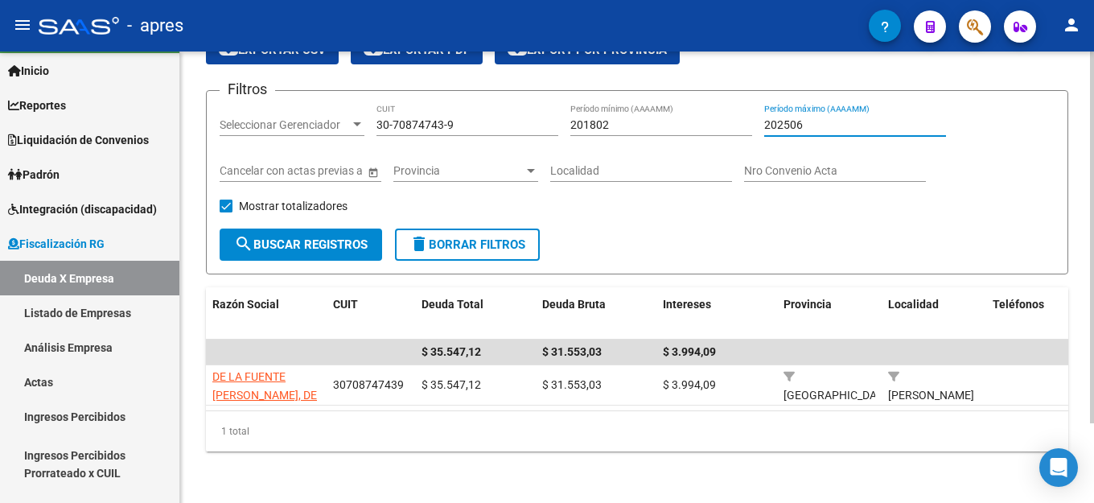
click at [843, 118] on input "202506" at bounding box center [855, 125] width 182 height 14
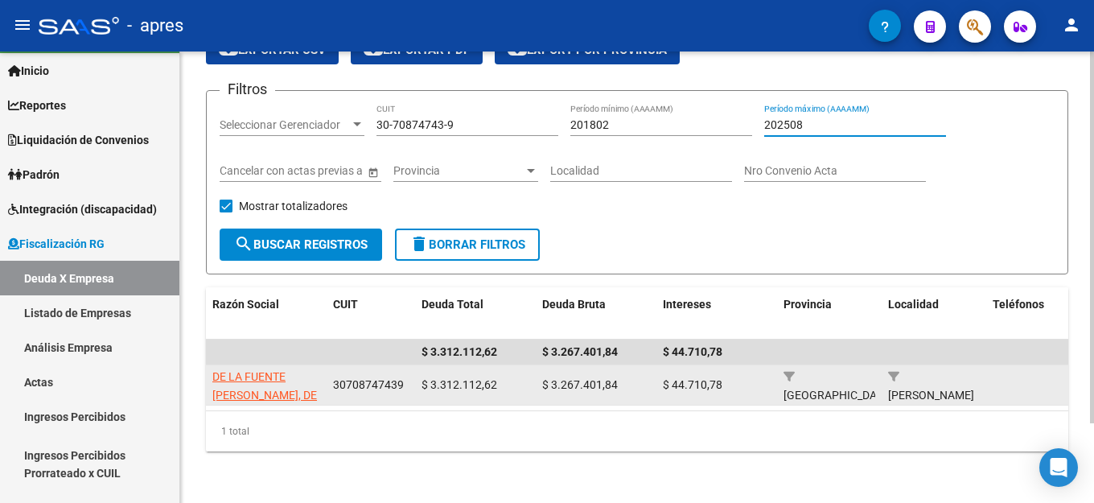
type input "202508"
click at [253, 370] on span "DE LA FUENTE [PERSON_NAME], DE LA FUENTE [PERSON_NAME] [PERSON_NAME]" at bounding box center [264, 413] width 105 height 86
type textarea "30708747439"
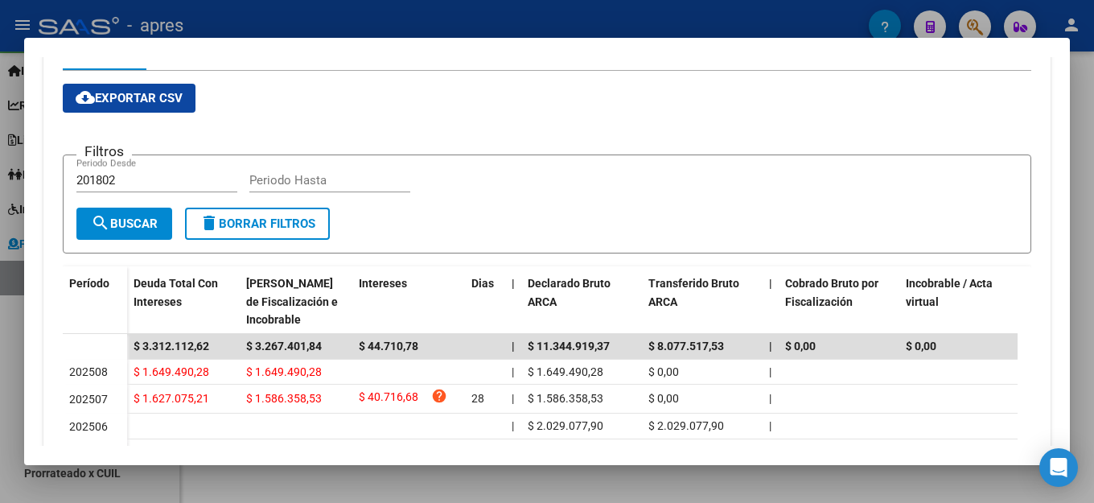
scroll to position [113, 0]
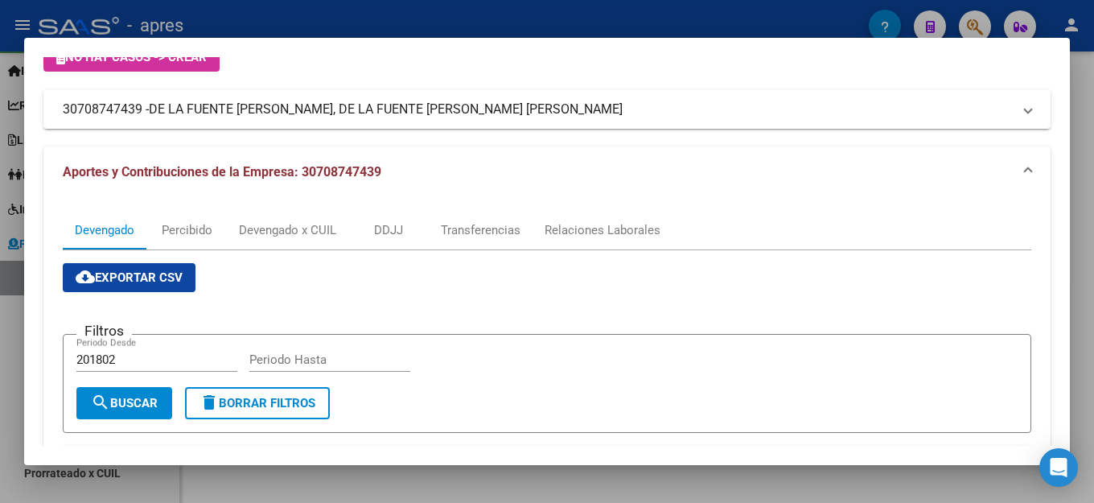
click at [661, 68] on div "Crear Acta ARCA Impuestos ARCA Padrón remove_red_eye FTP - SSS ABM Organismos E…" at bounding box center [546, 36] width 1007 height 71
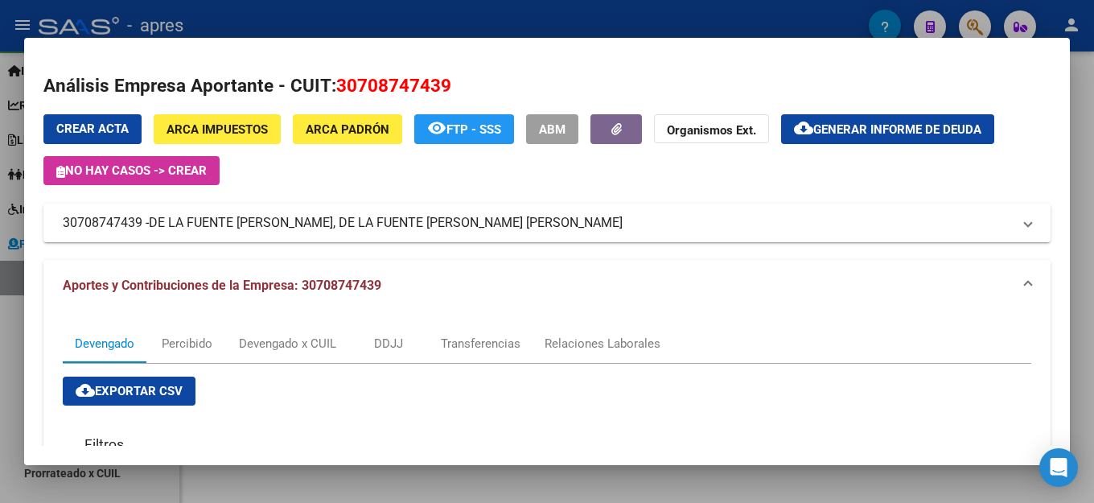
click at [688, 70] on mat-dialog-content "Análisis Empresa Aportante - CUIT: 30708747439 Crear Acta ARCA Impuestos ARCA […" at bounding box center [547, 251] width 1046 height 389
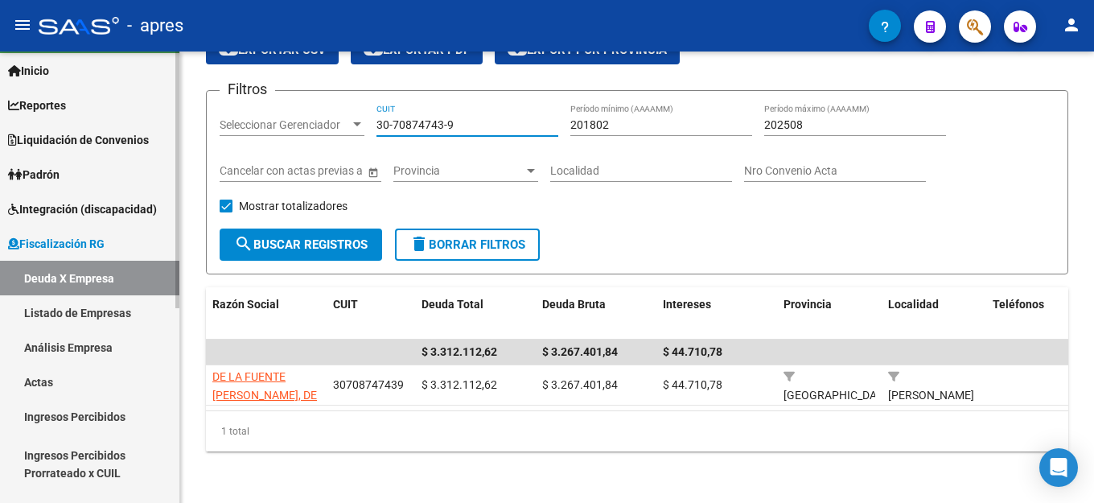
drag, startPoint x: 504, startPoint y: 114, endPoint x: 2, endPoint y: 153, distance: 502.8
click at [44, 152] on mat-sidenav-container "Firma Express Inicio Calendario SSS Instructivos Contacto OS Reportes Ingresos …" at bounding box center [547, 276] width 1094 height 451
paste input "733707-5"
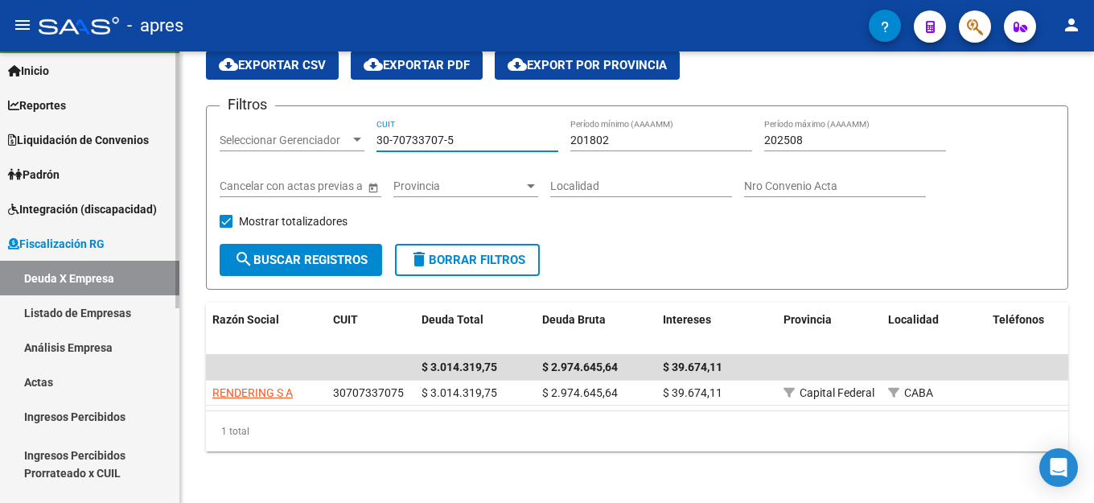
scroll to position [81, 0]
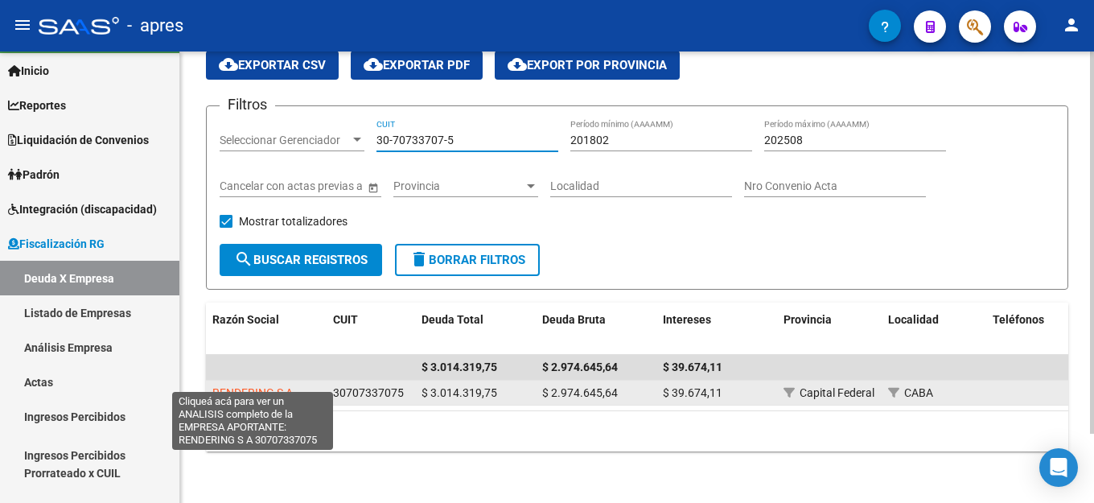
type input "30-70733707-5"
click at [235, 386] on span "RENDERING S A" at bounding box center [252, 392] width 80 height 13
type textarea "30707337075"
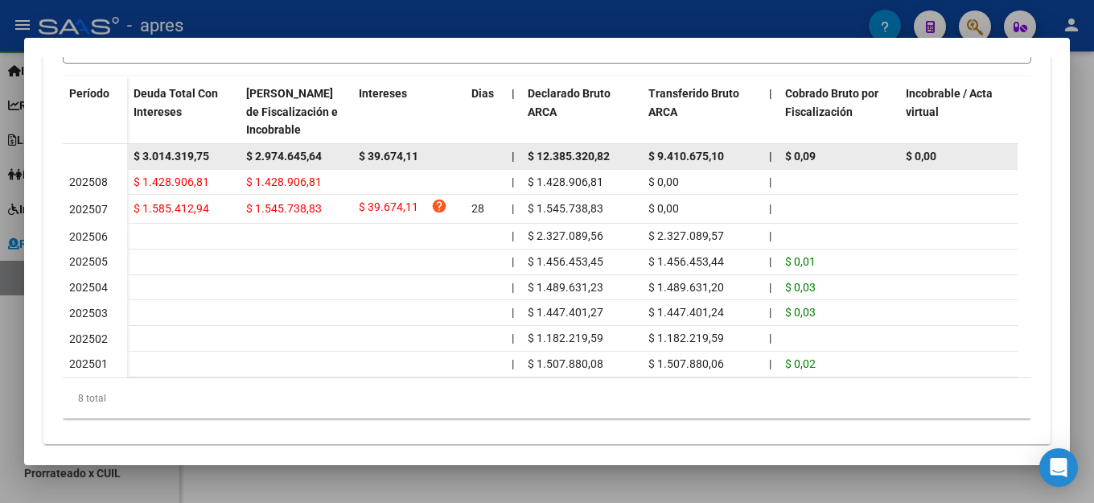
scroll to position [322, 0]
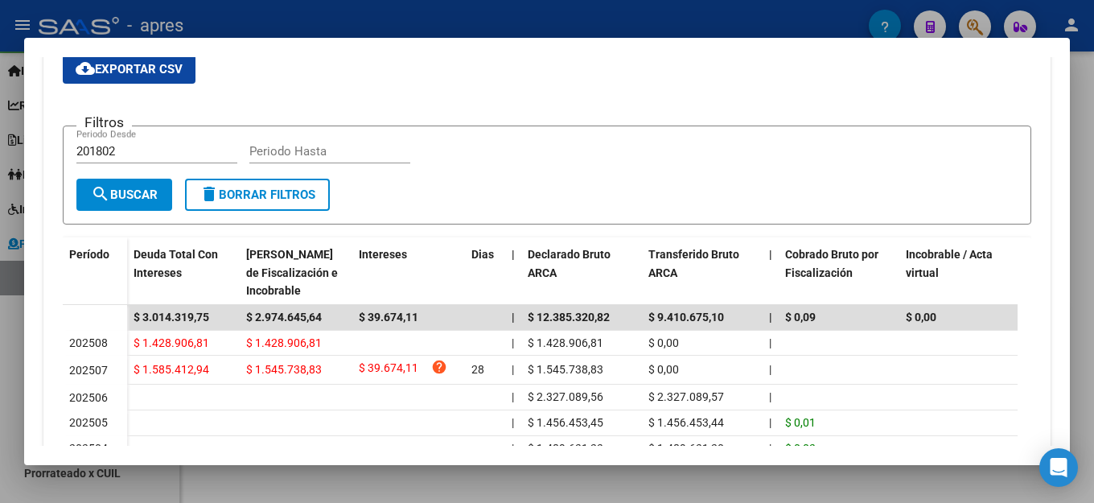
click at [401, 93] on div "cloud_download Exportar CSV Filtros 201802 Periodo Desde Periodo Hasta search B…" at bounding box center [547, 317] width 969 height 525
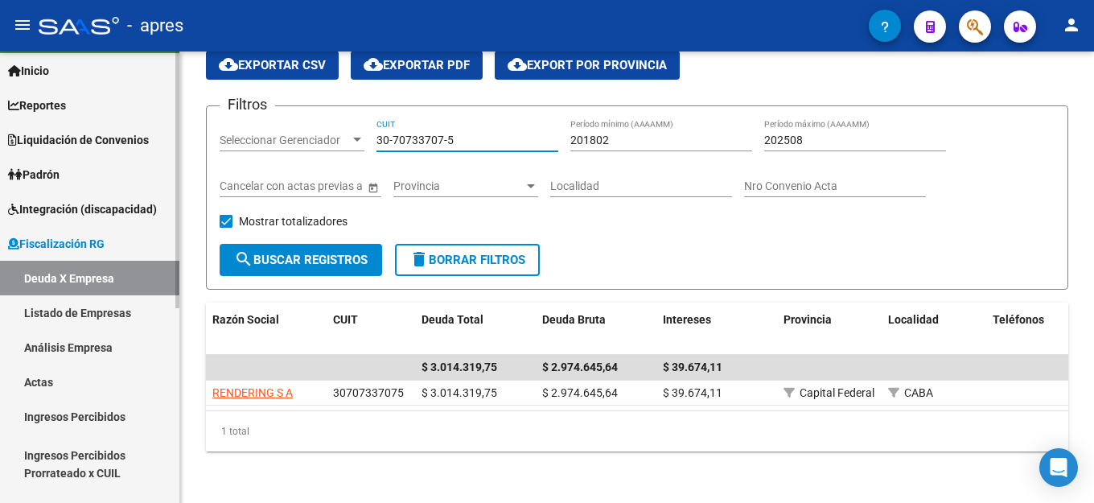
drag, startPoint x: 498, startPoint y: 121, endPoint x: 1, endPoint y: 125, distance: 497.3
click at [1, 126] on mat-sidenav-container "Firma Express Inicio Calendario SSS Instructivos Contacto OS Reportes Ingresos …" at bounding box center [547, 276] width 1094 height 451
paste input "30-55085126-8"
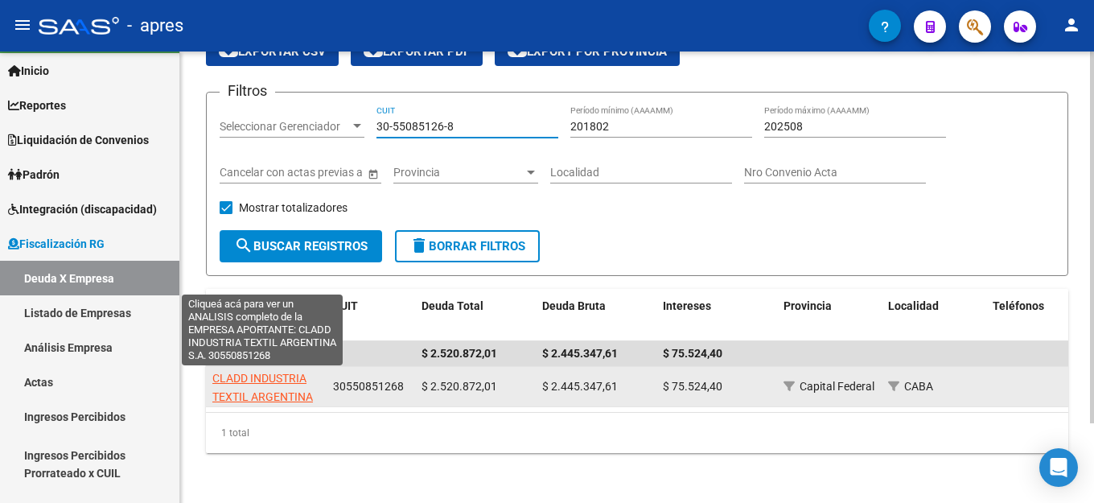
type input "30-55085126-8"
click at [270, 380] on span "CLADD INDUSTRIA TEXTIL ARGENTINA S.A." at bounding box center [262, 397] width 101 height 50
type textarea "30550851268"
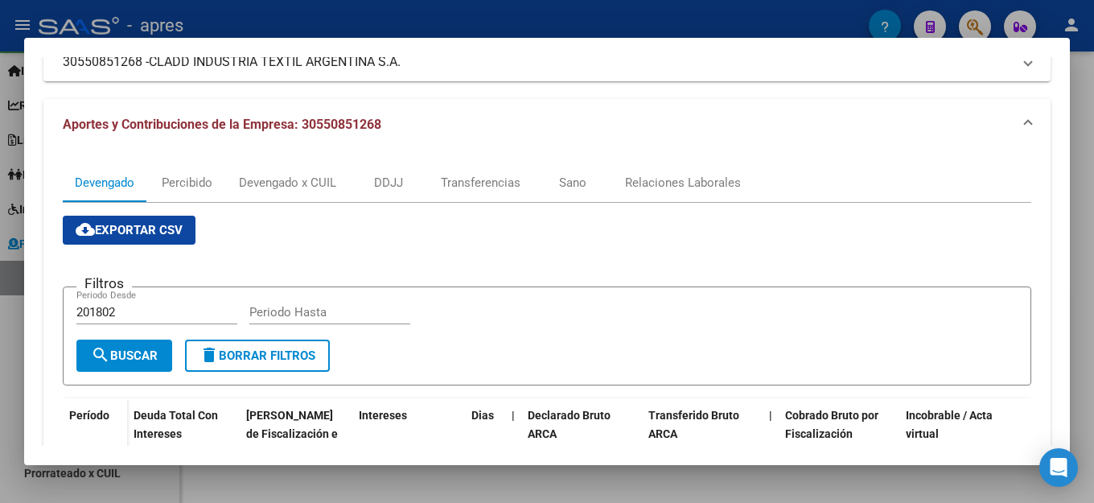
scroll to position [0, 0]
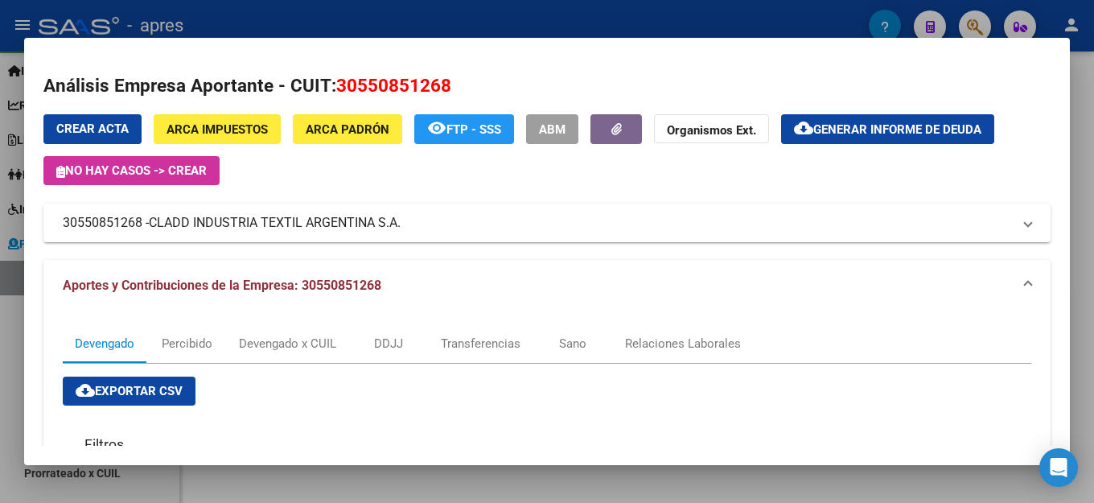
click at [569, 72] on mat-dialog-content "Análisis Empresa Aportante - CUIT: 30550851268 Crear Acta ARCA Impuestos ARCA […" at bounding box center [547, 251] width 1046 height 389
